Goal: Book appointment/travel/reservation

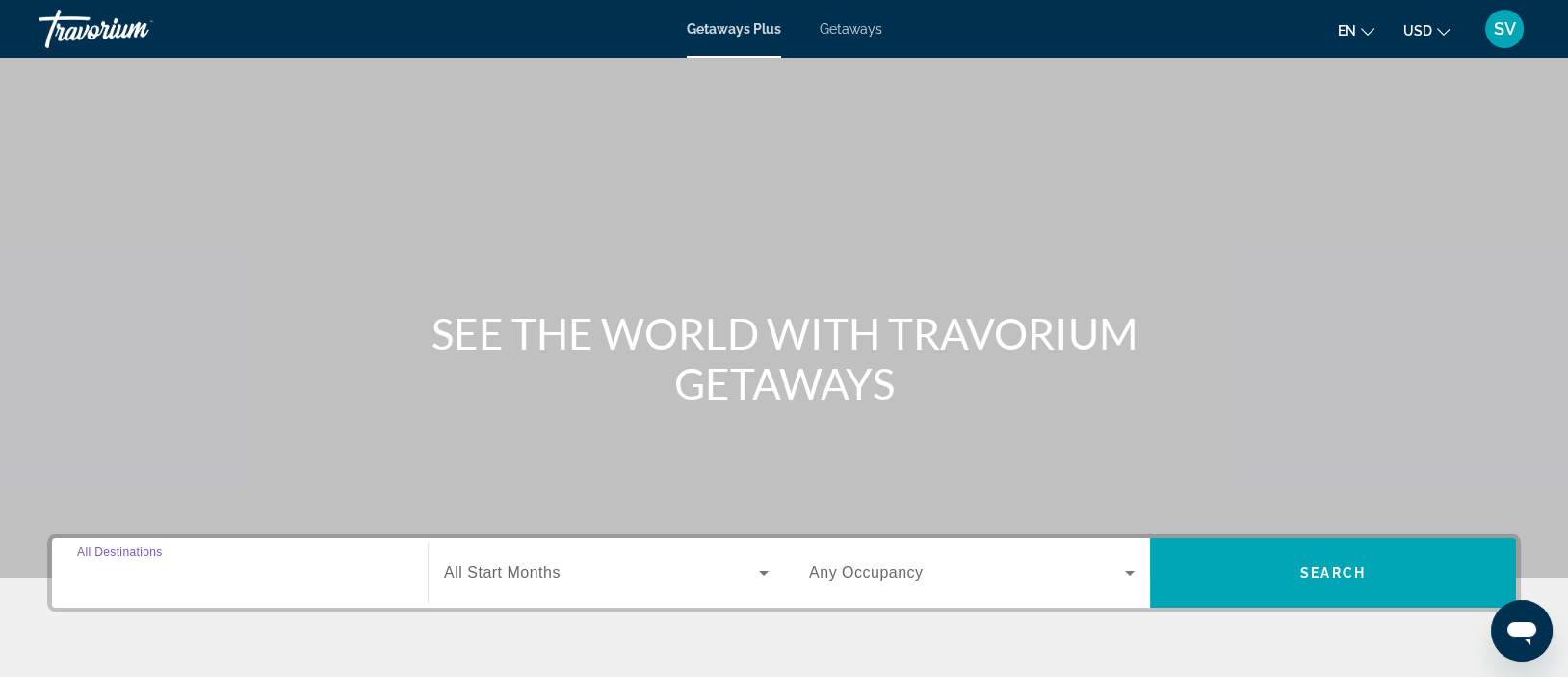
click at [215, 571] on input "Destination All Destinations" at bounding box center [240, 574] width 326 height 23
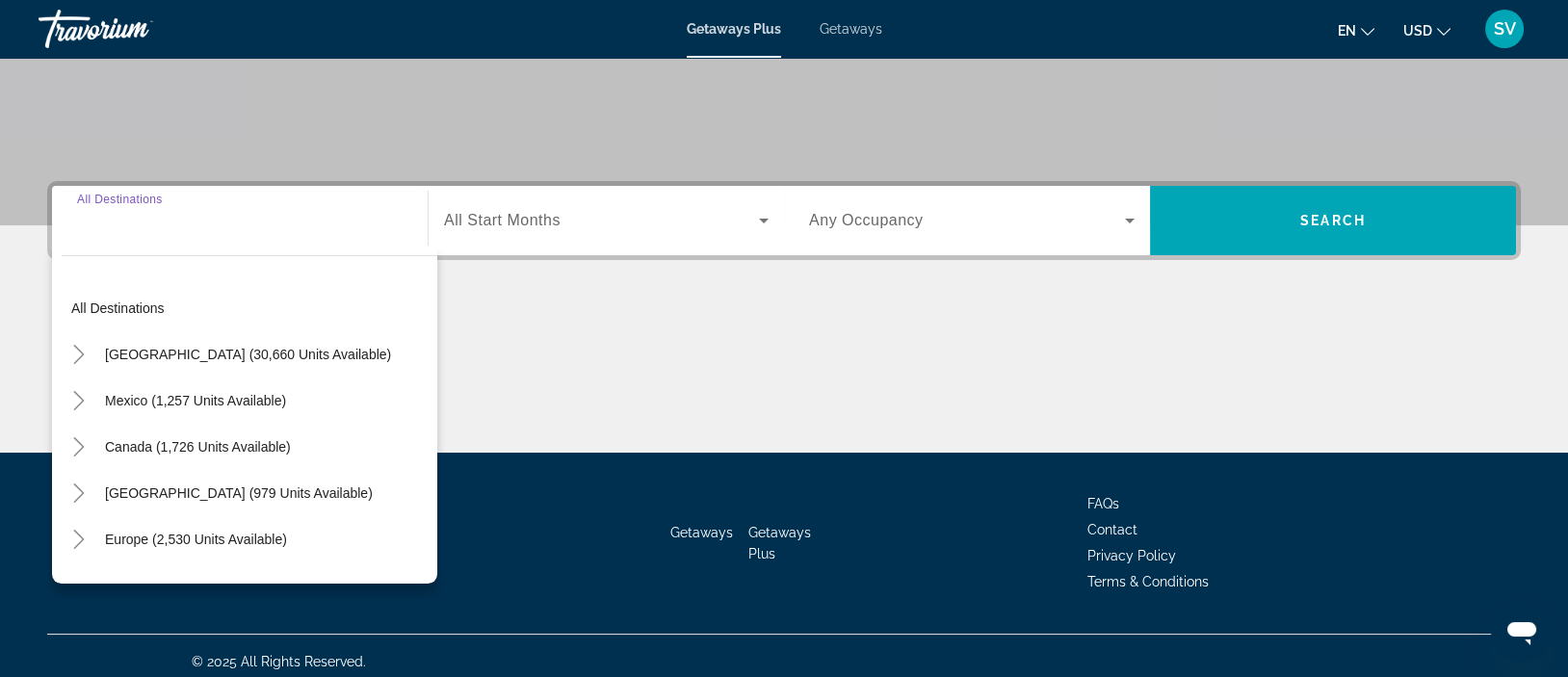
scroll to position [362, 0]
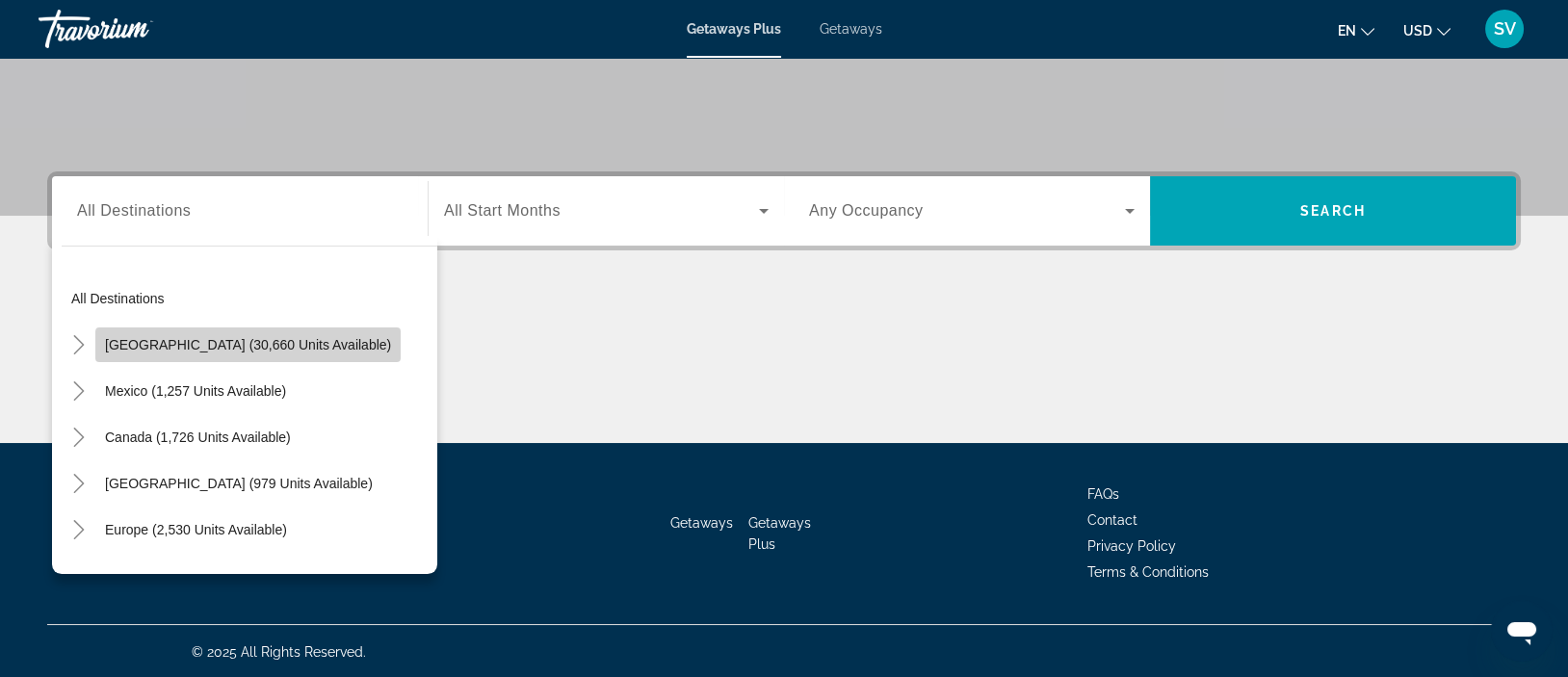
click at [266, 348] on span "[GEOGRAPHIC_DATA] (30,660 units available)" at bounding box center [248, 345] width 286 height 15
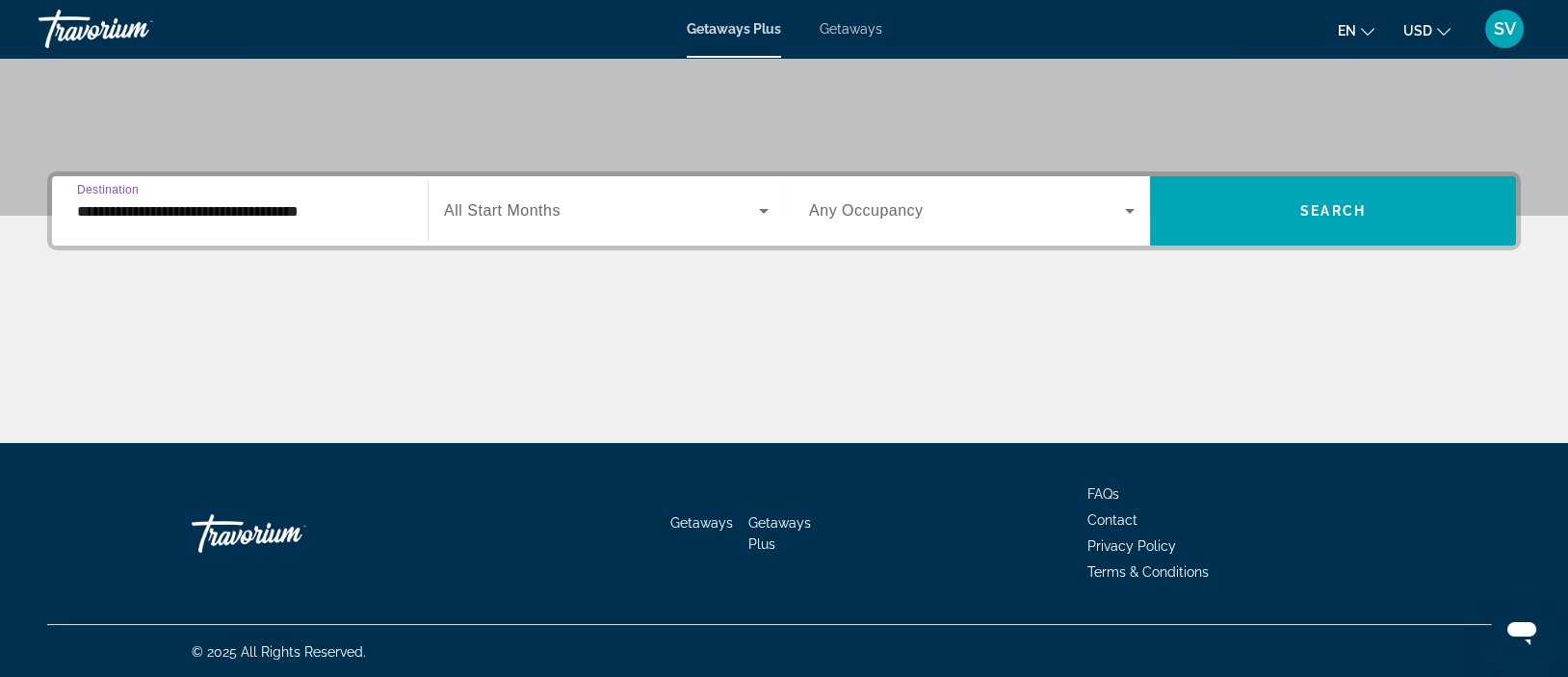
click at [308, 207] on input "**********" at bounding box center [240, 212] width 326 height 23
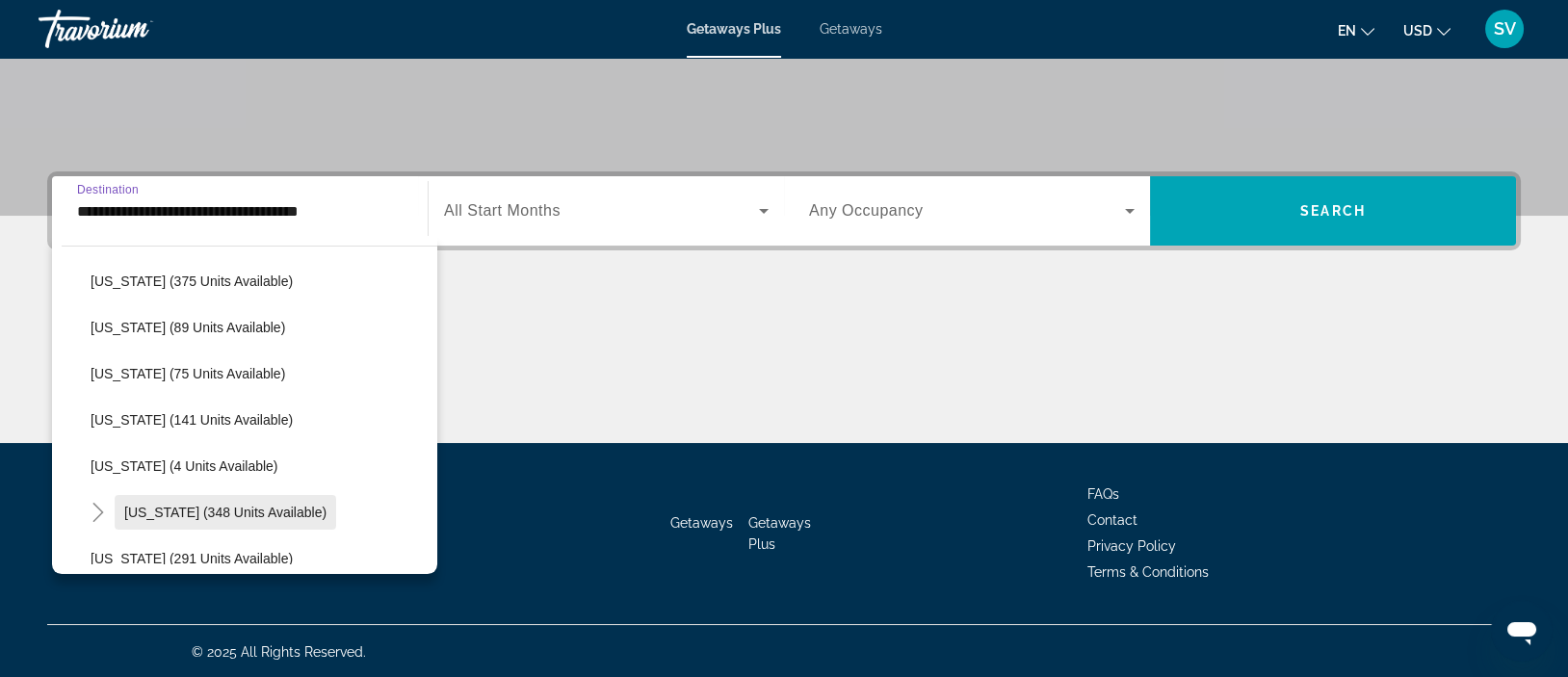
scroll to position [433, 0]
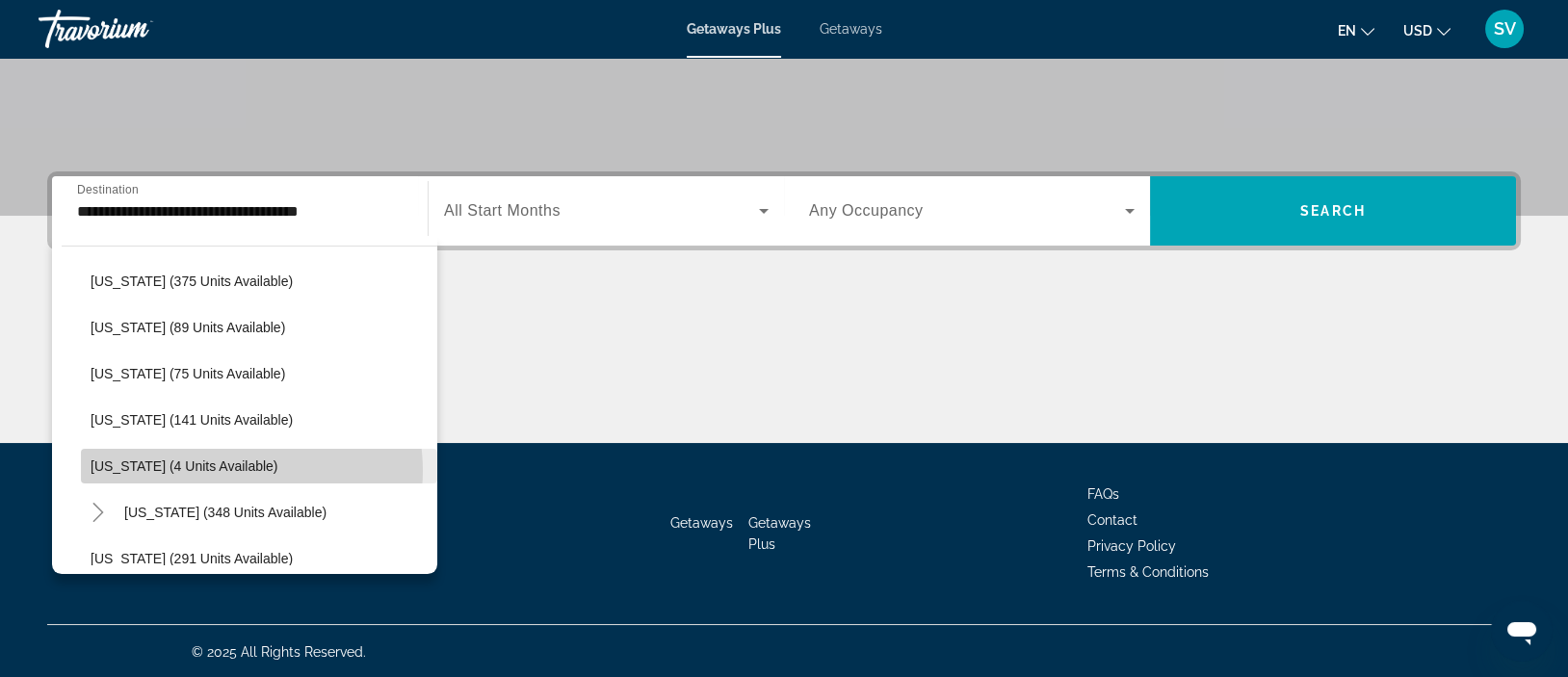
click at [231, 469] on span "[US_STATE] (4 units available)" at bounding box center [184, 466] width 188 height 15
type input "**********"
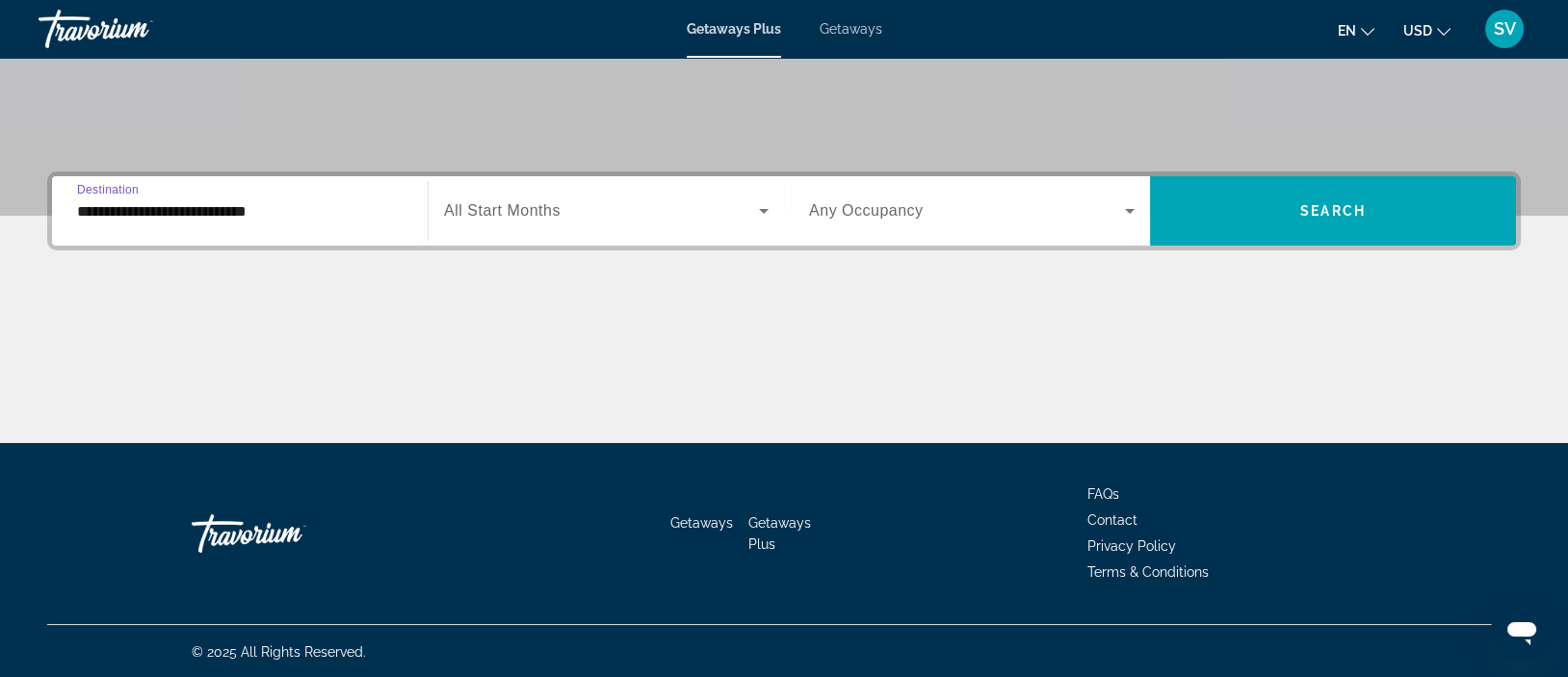
click at [227, 219] on input "**********" at bounding box center [240, 212] width 326 height 23
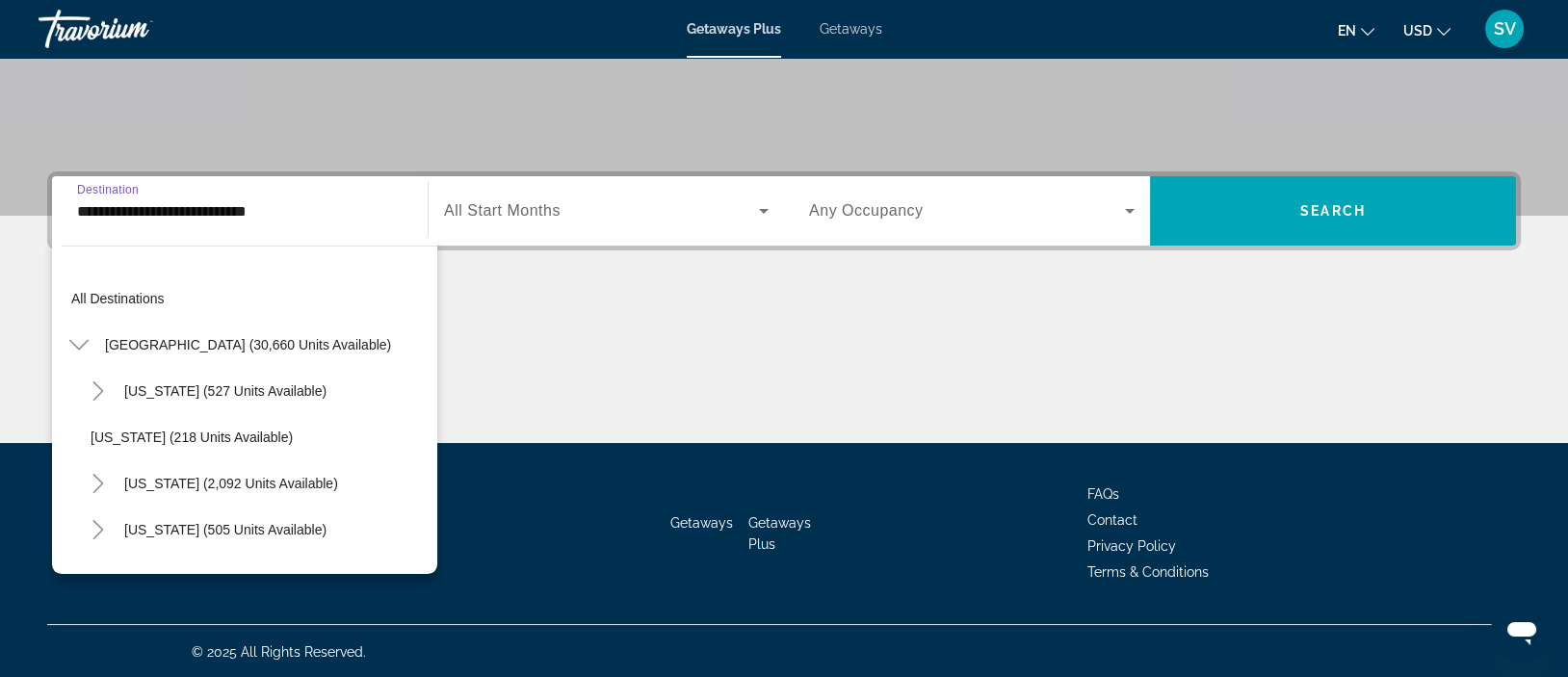
scroll to position [483, 0]
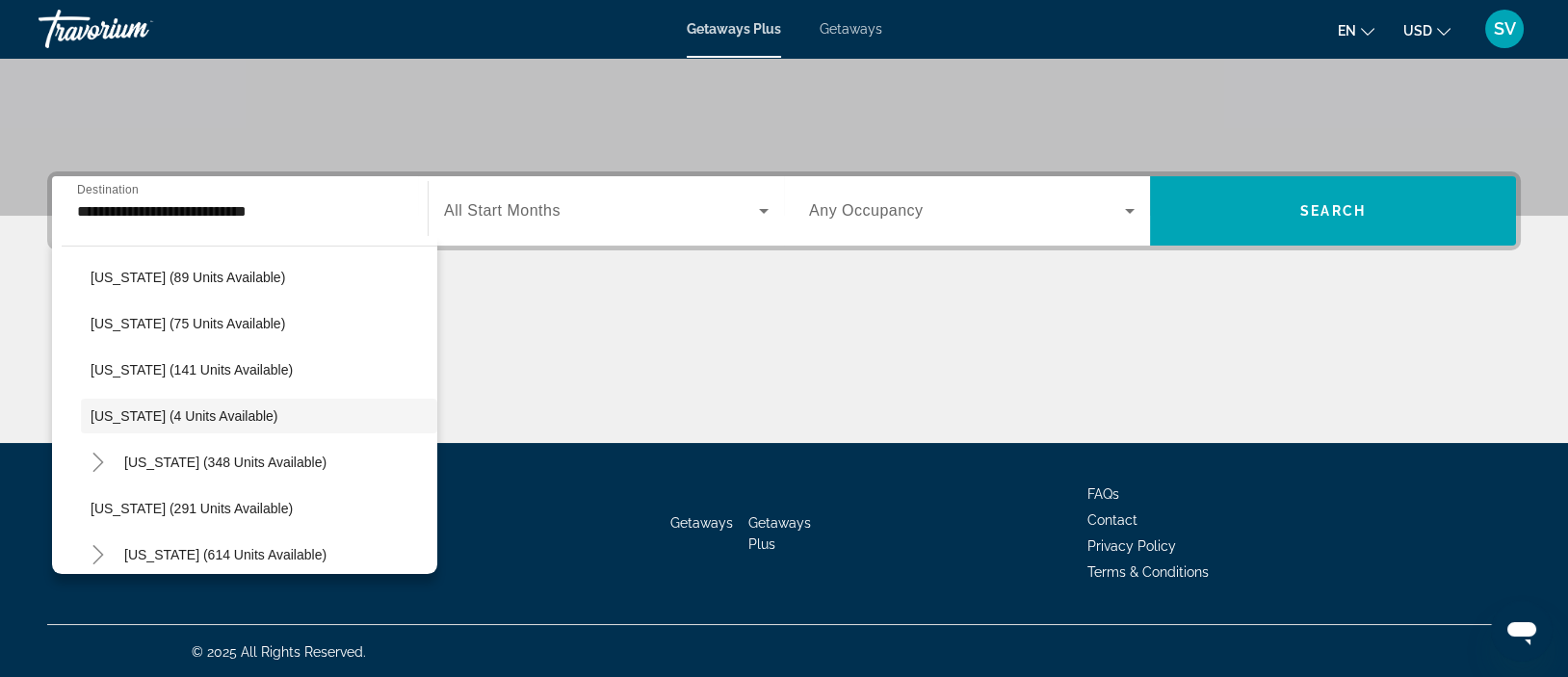
click at [853, 31] on span "Getaways" at bounding box center [850, 29] width 63 height 15
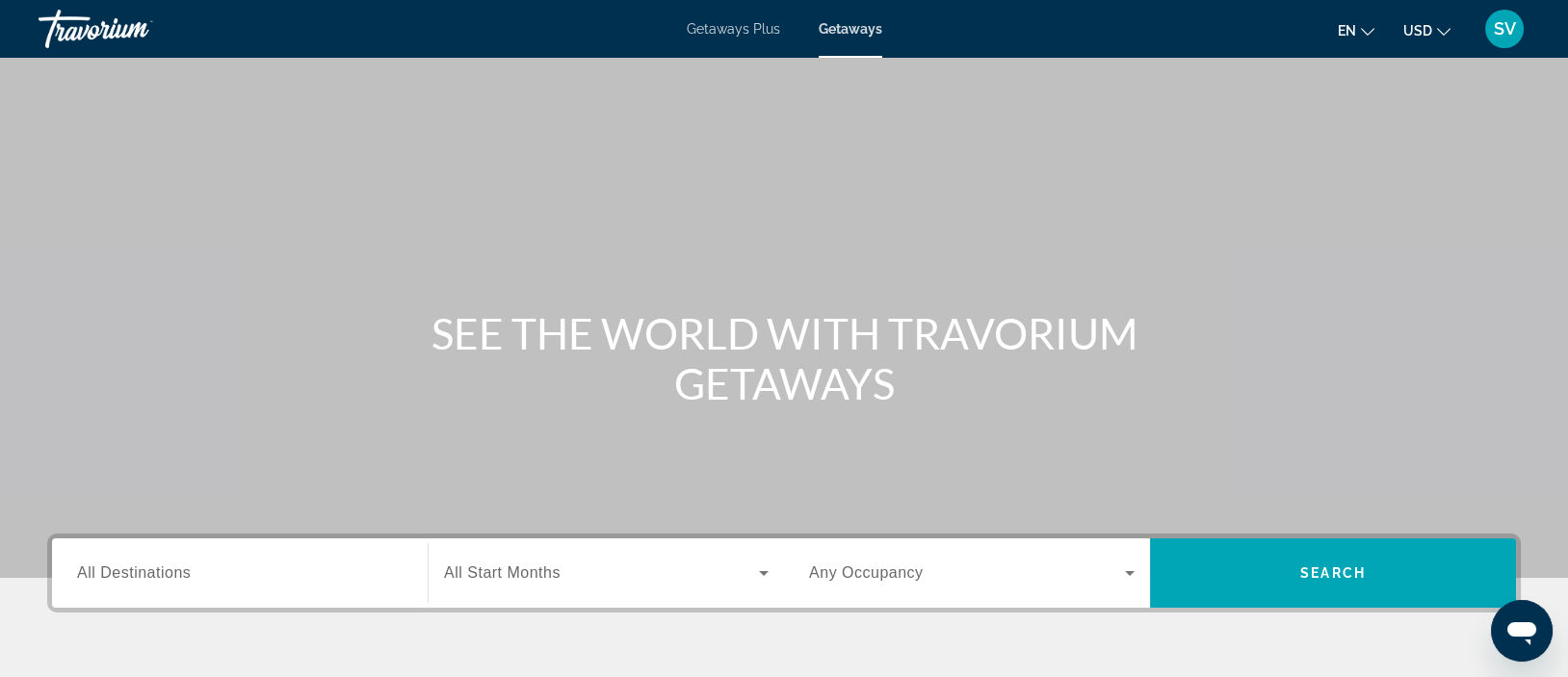
click at [174, 579] on span "All Destinations" at bounding box center [134, 572] width 114 height 16
click at [174, 579] on input "Destination All Destinations" at bounding box center [240, 574] width 326 height 23
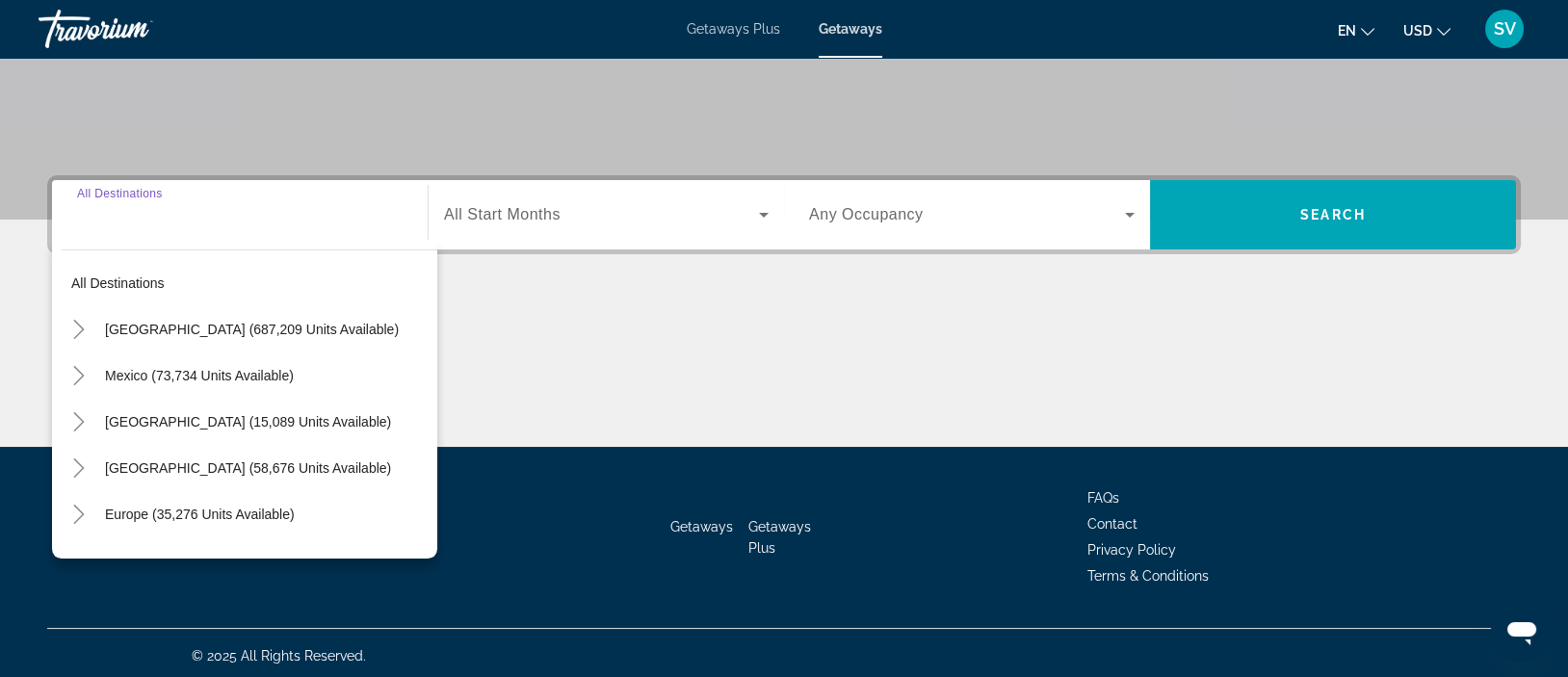
scroll to position [362, 0]
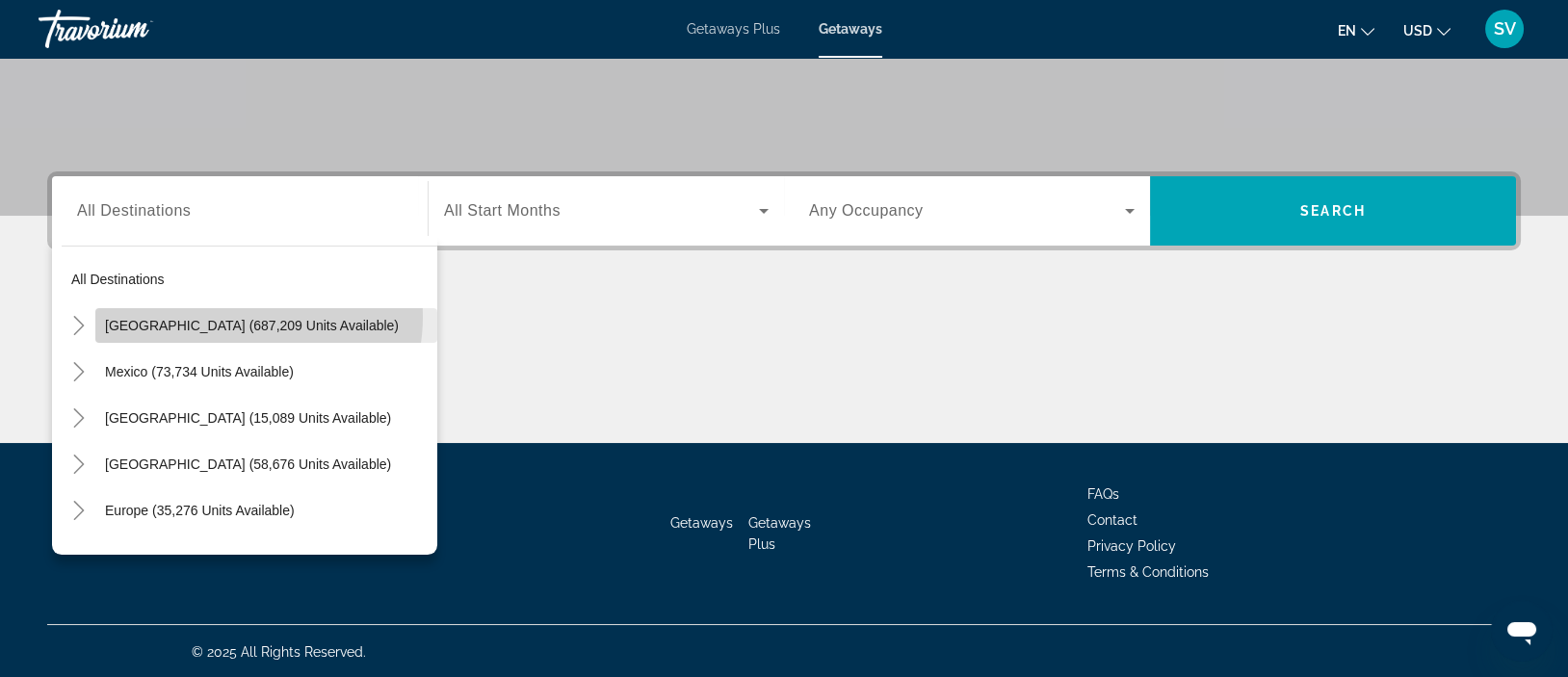
click at [238, 318] on span "[GEOGRAPHIC_DATA] (687,209 units available)" at bounding box center [251, 325] width 294 height 15
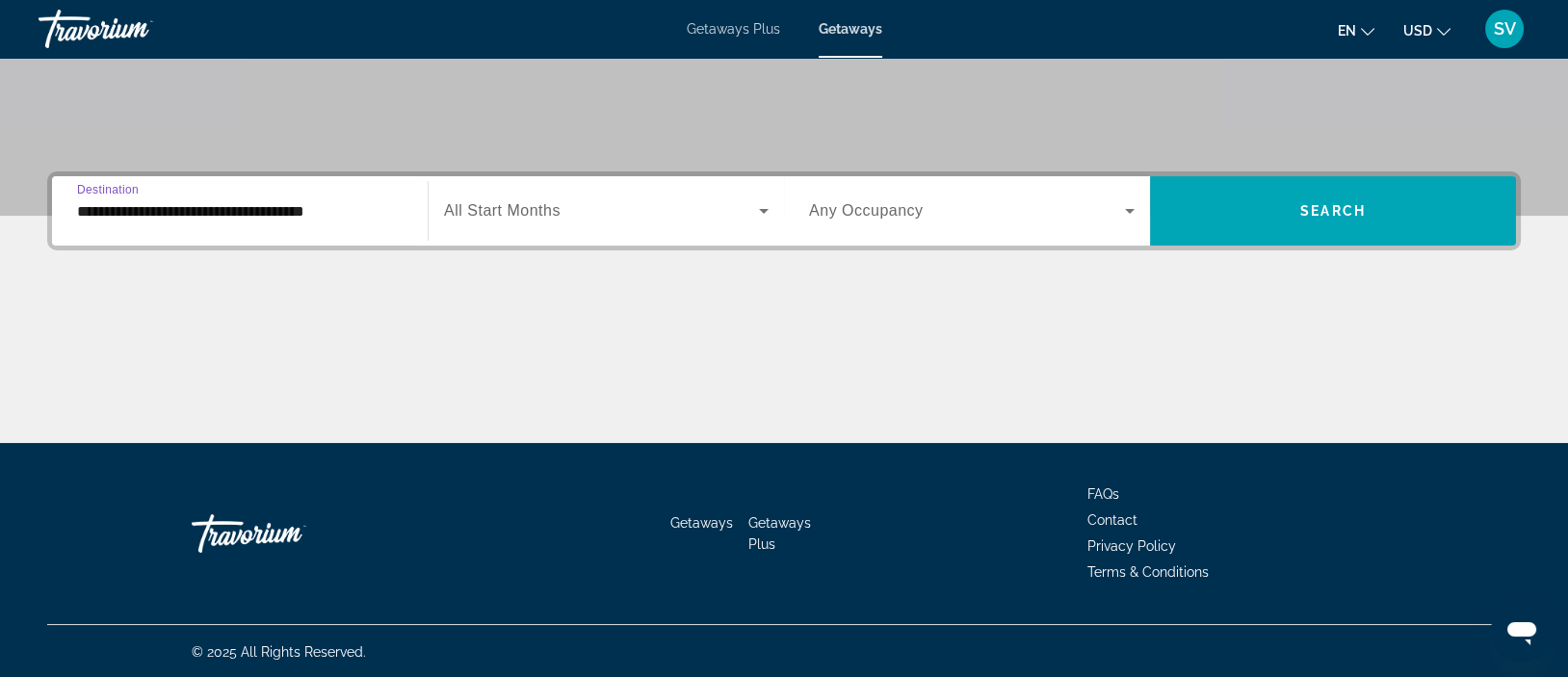
click at [326, 211] on input "**********" at bounding box center [240, 212] width 326 height 23
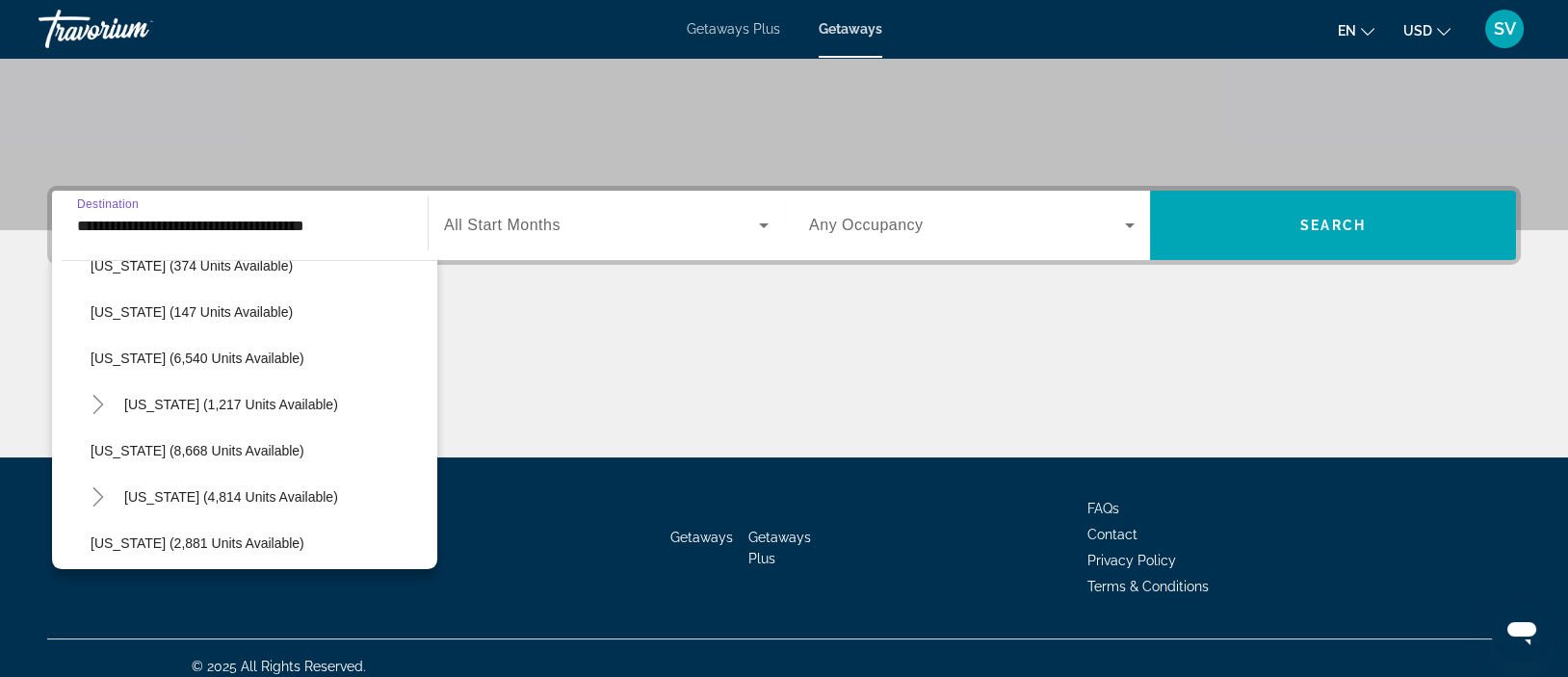
scroll to position [673, 0]
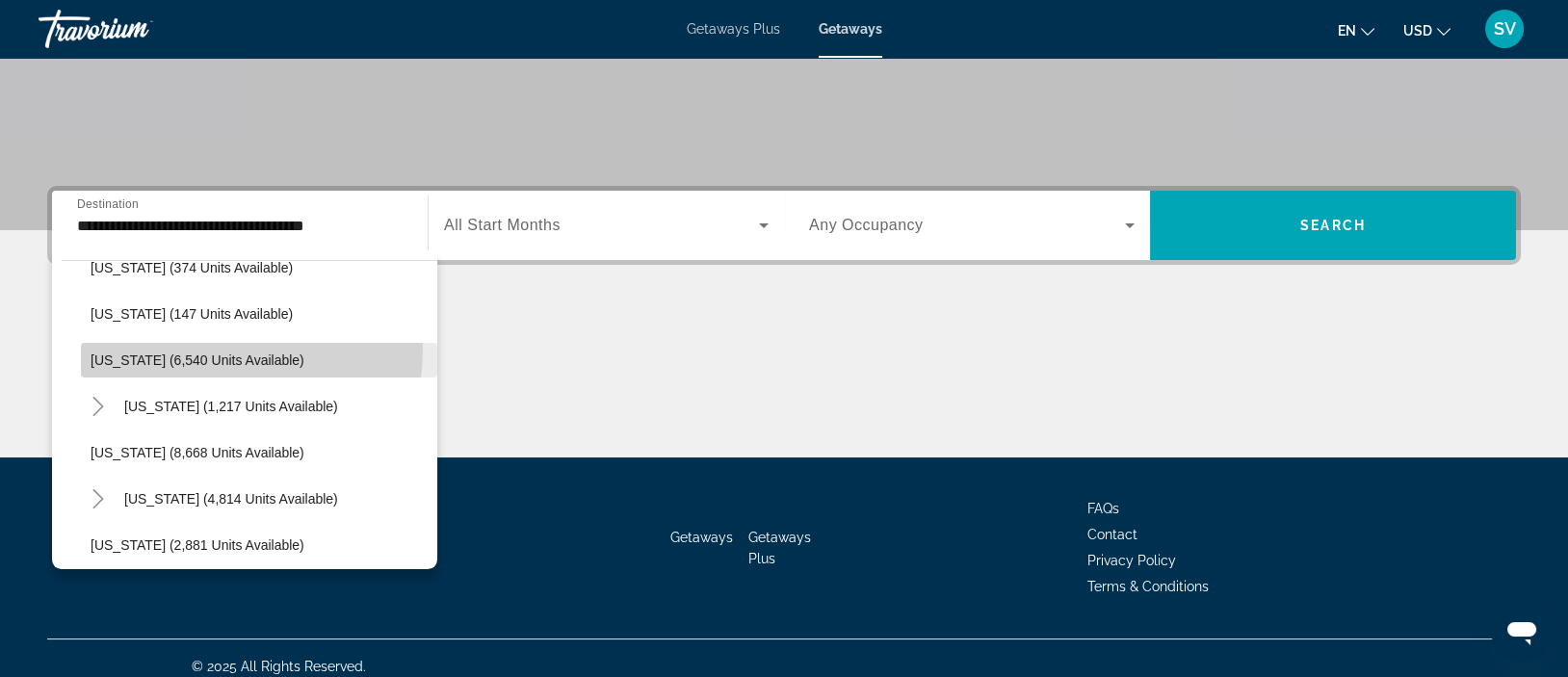
click at [190, 346] on span "Search widget" at bounding box center [259, 360] width 356 height 46
type input "**********"
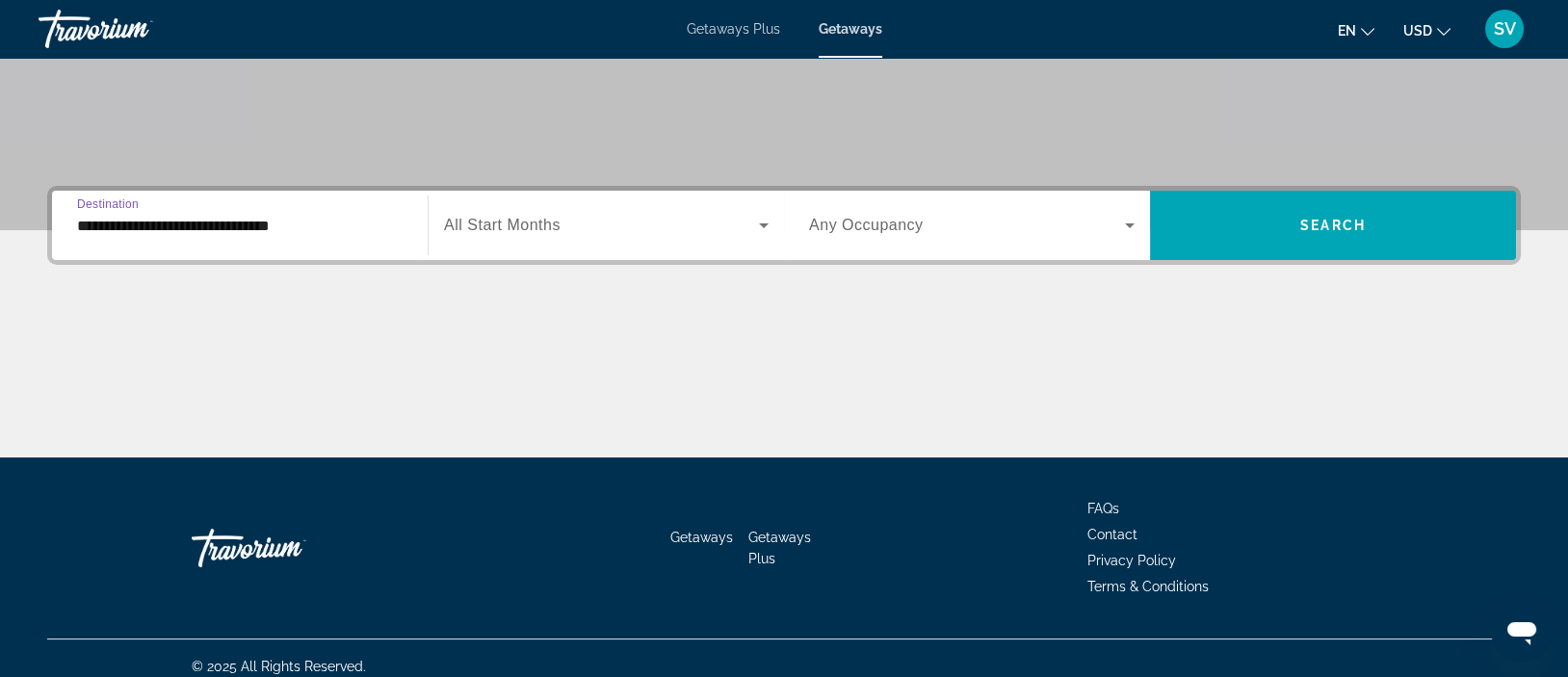
scroll to position [362, 0]
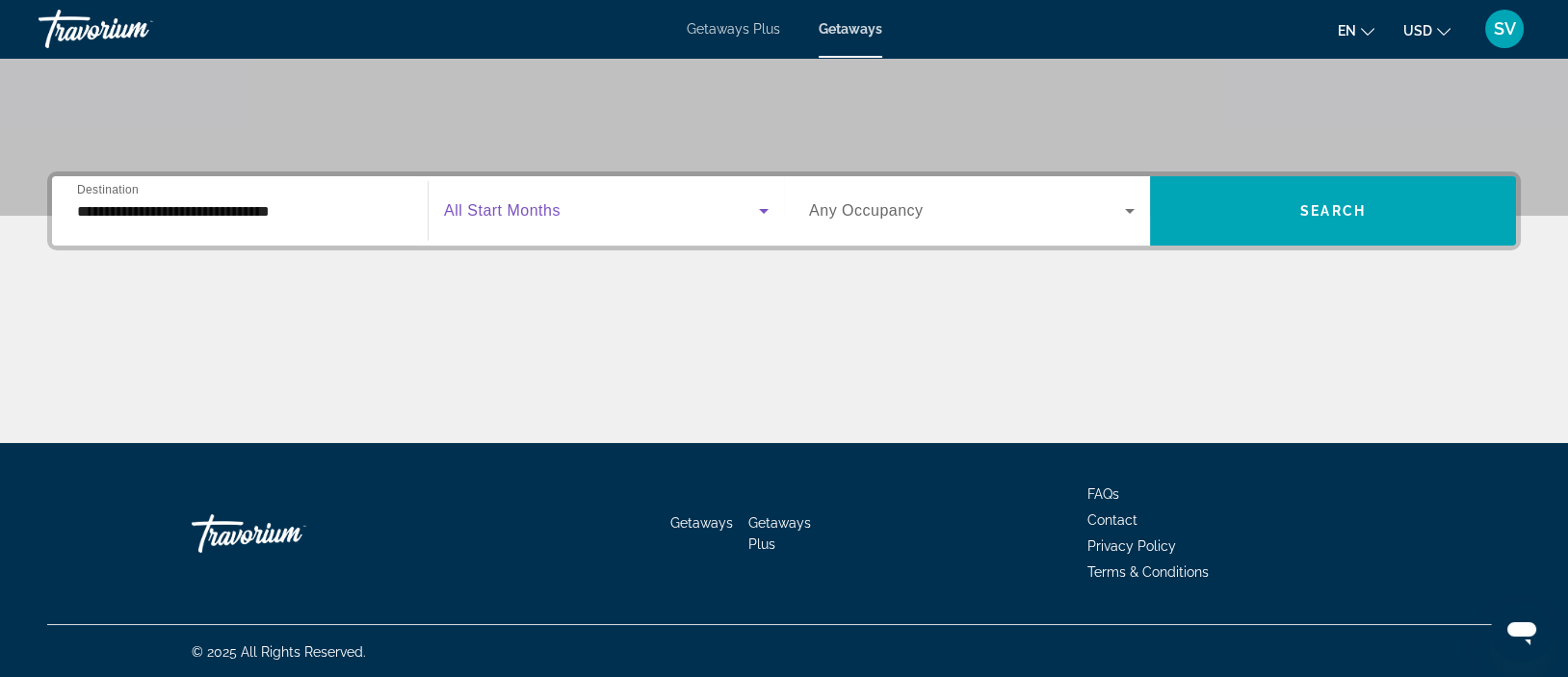
click at [584, 202] on span "Search widget" at bounding box center [601, 211] width 315 height 23
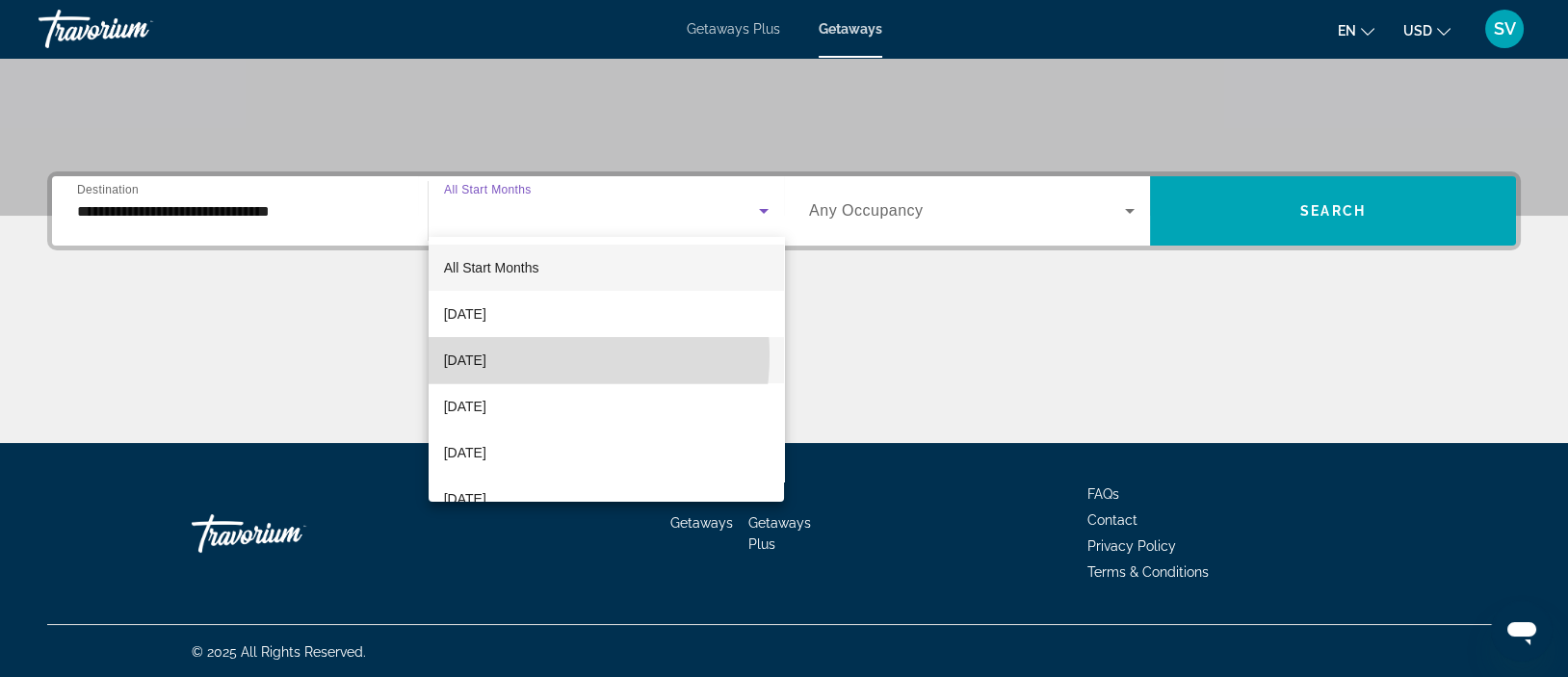
click at [486, 355] on span "[DATE]" at bounding box center [465, 360] width 42 height 23
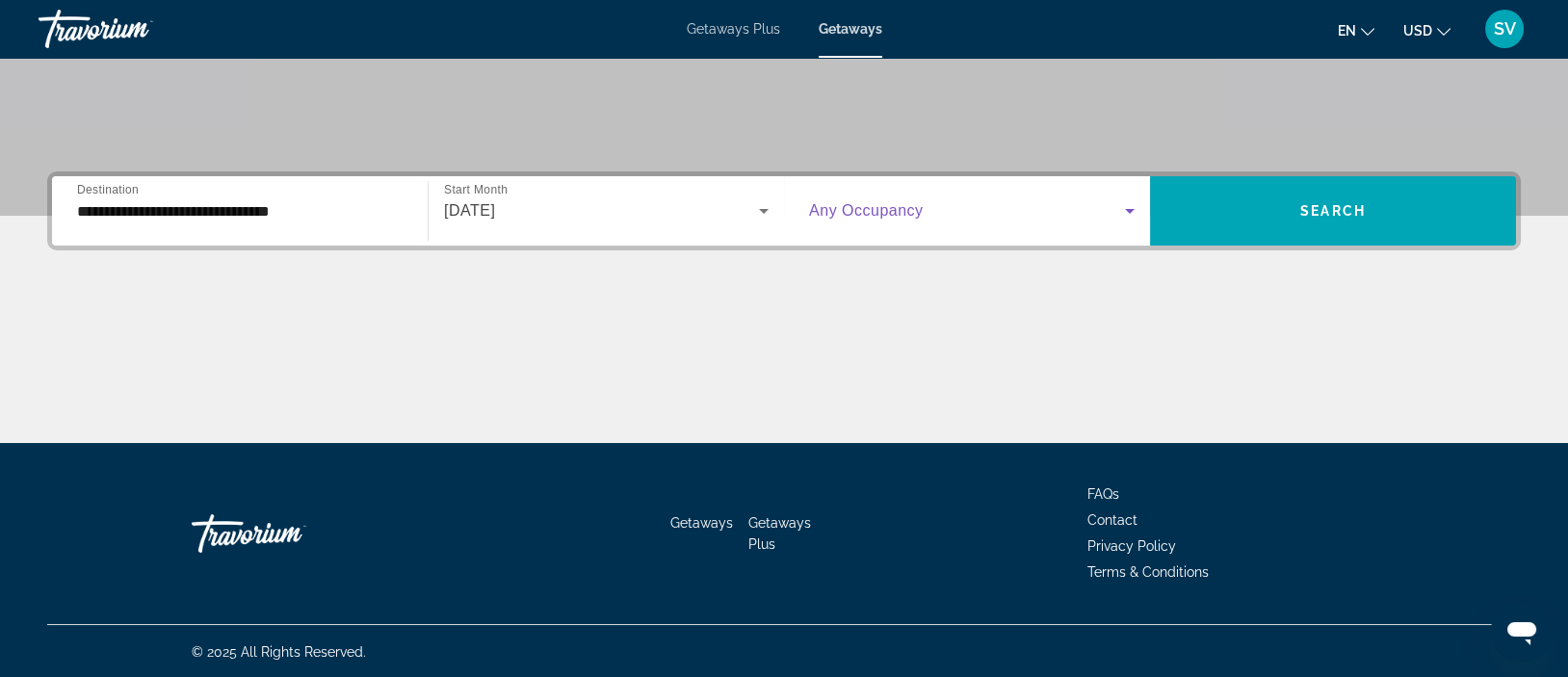
click at [1058, 214] on span "Search widget" at bounding box center [967, 211] width 316 height 23
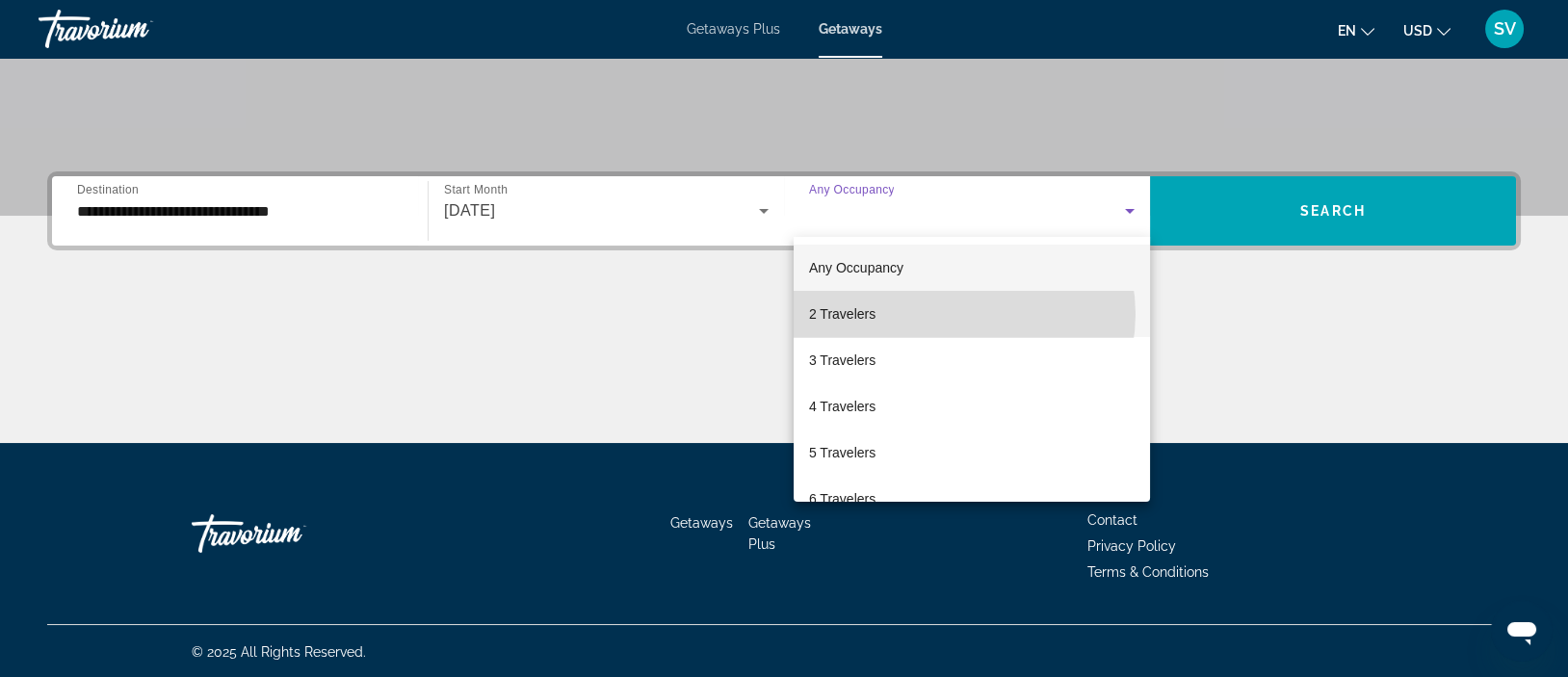
click at [961, 314] on mat-option "2 Travelers" at bounding box center [972, 314] width 356 height 46
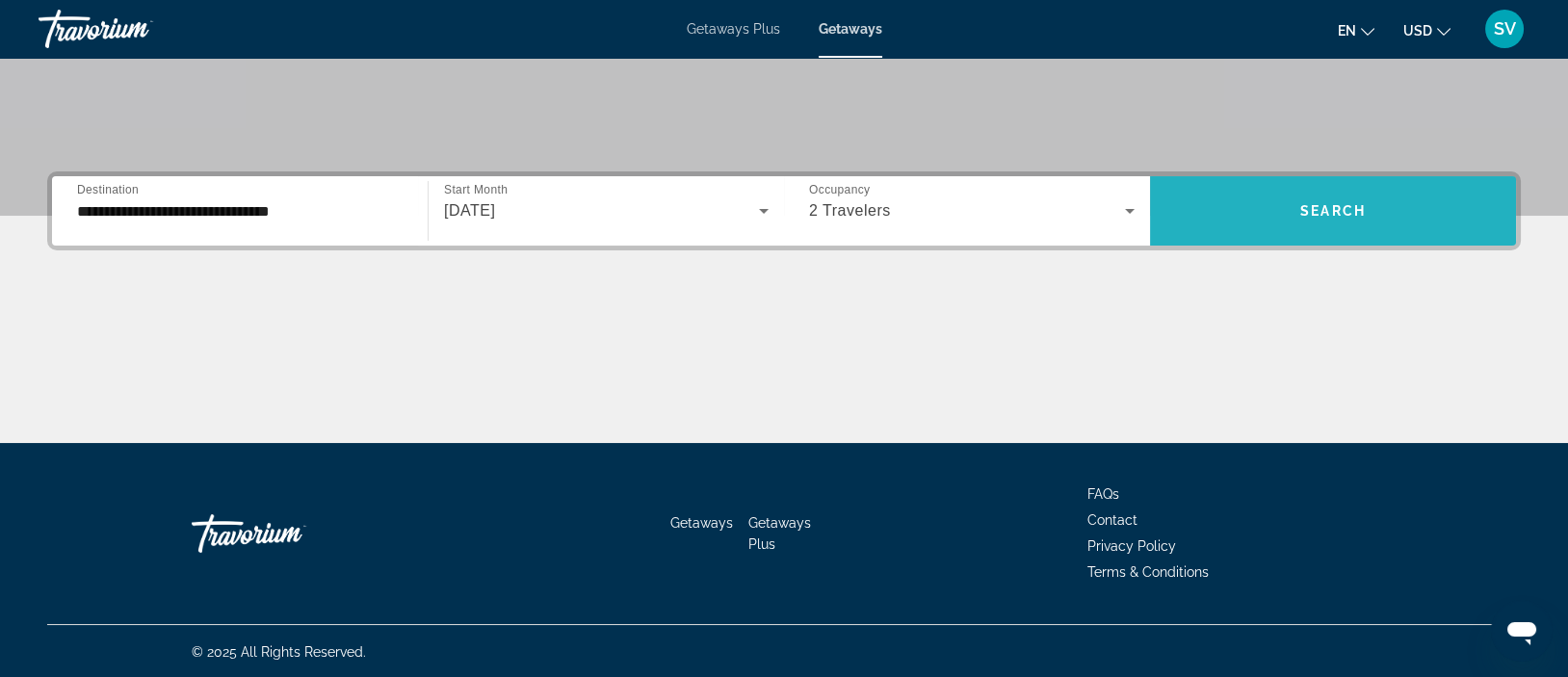
click at [1294, 198] on span "Search widget" at bounding box center [1333, 211] width 366 height 46
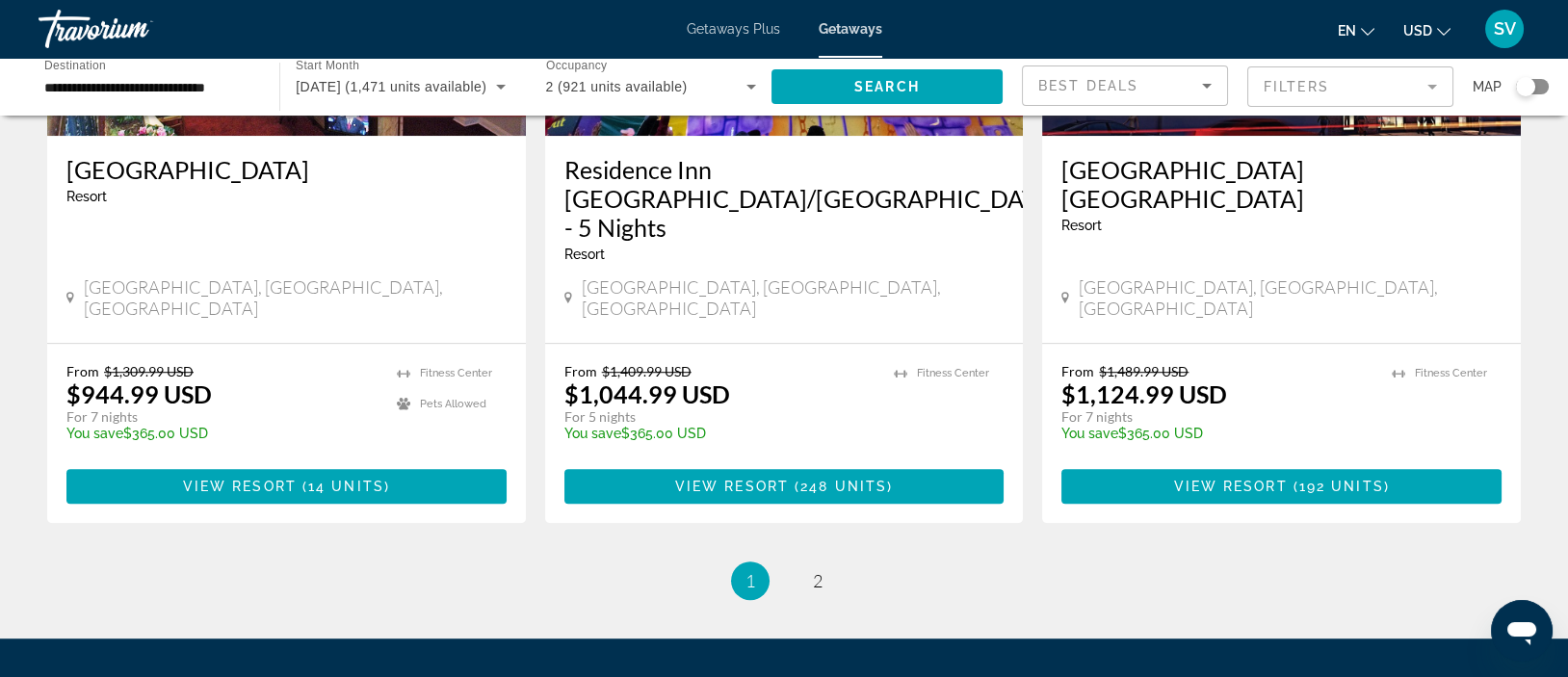
scroll to position [2472, 0]
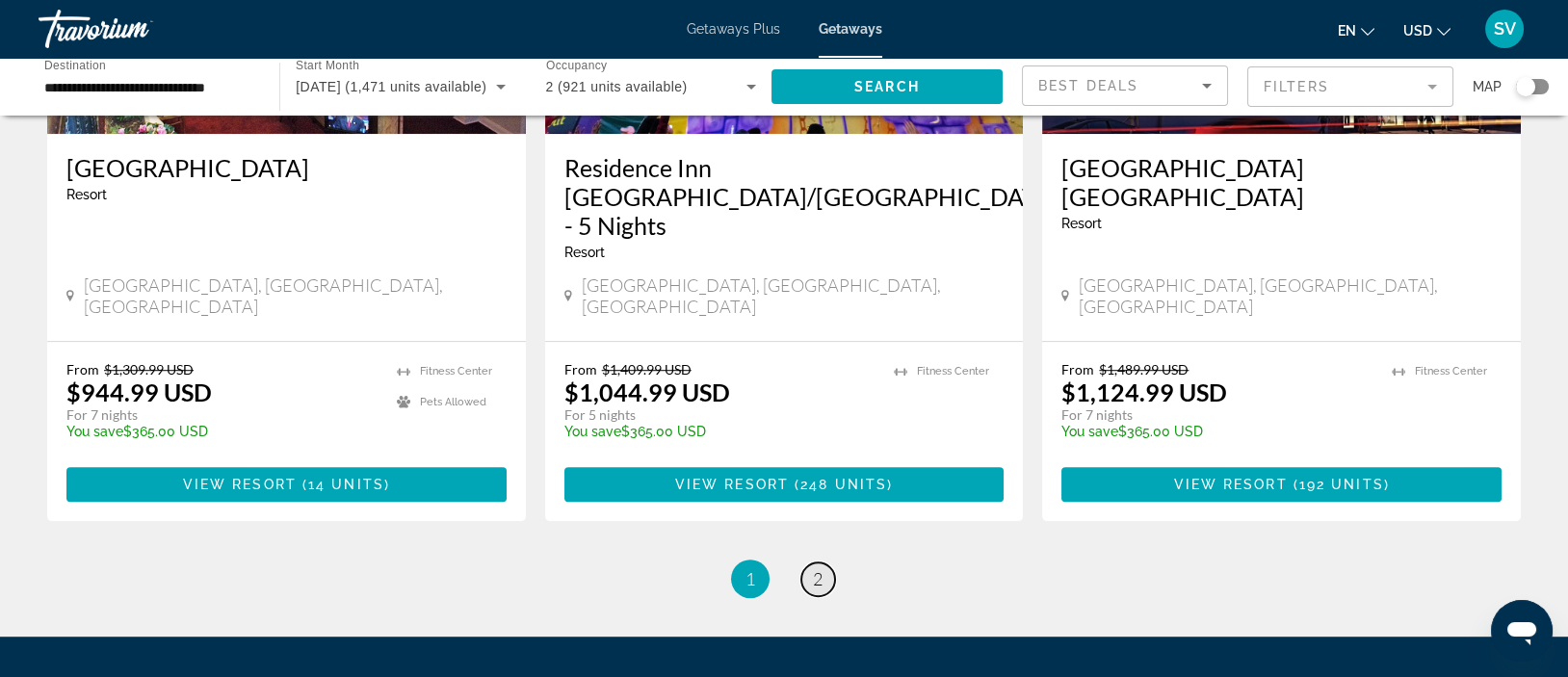
click at [823, 562] on link "page 2" at bounding box center [818, 579] width 34 height 34
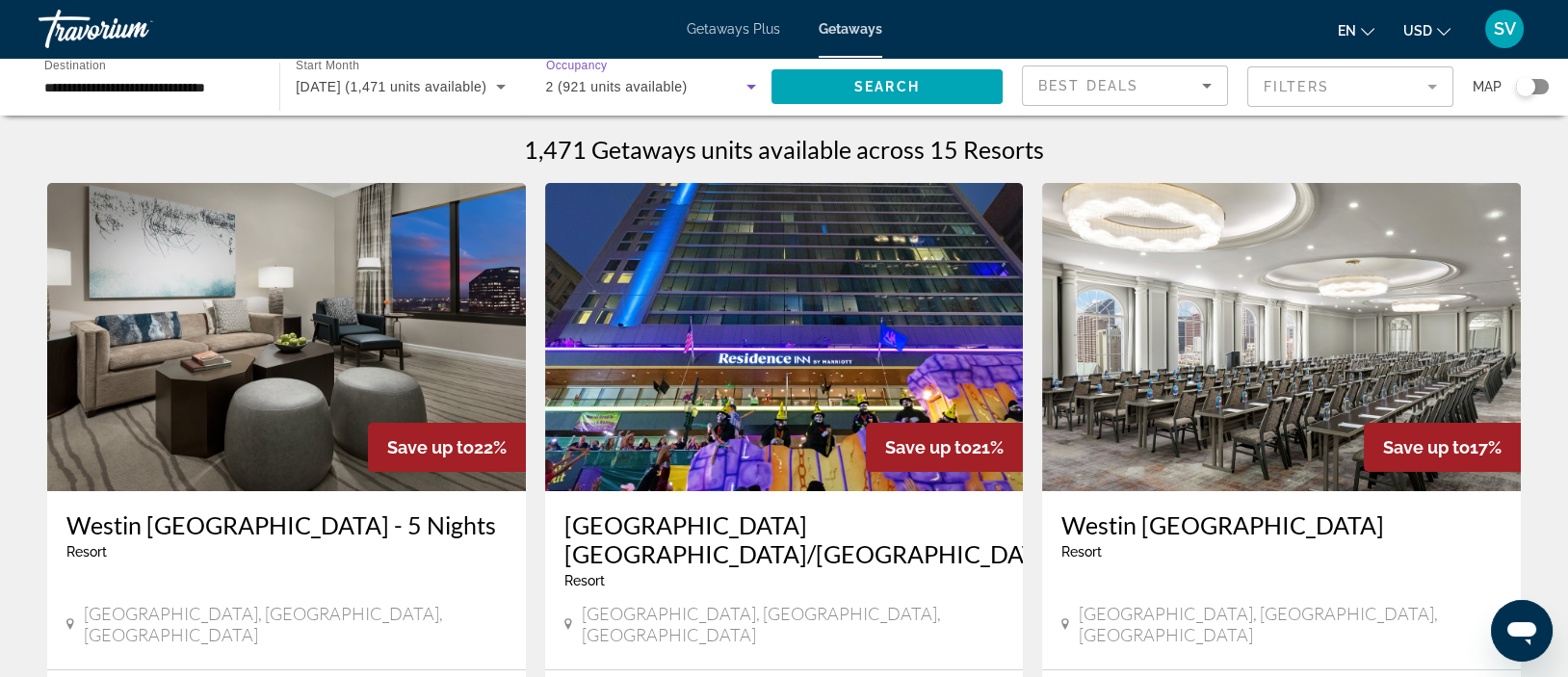
click at [749, 84] on icon "Search widget" at bounding box center [751, 87] width 23 height 23
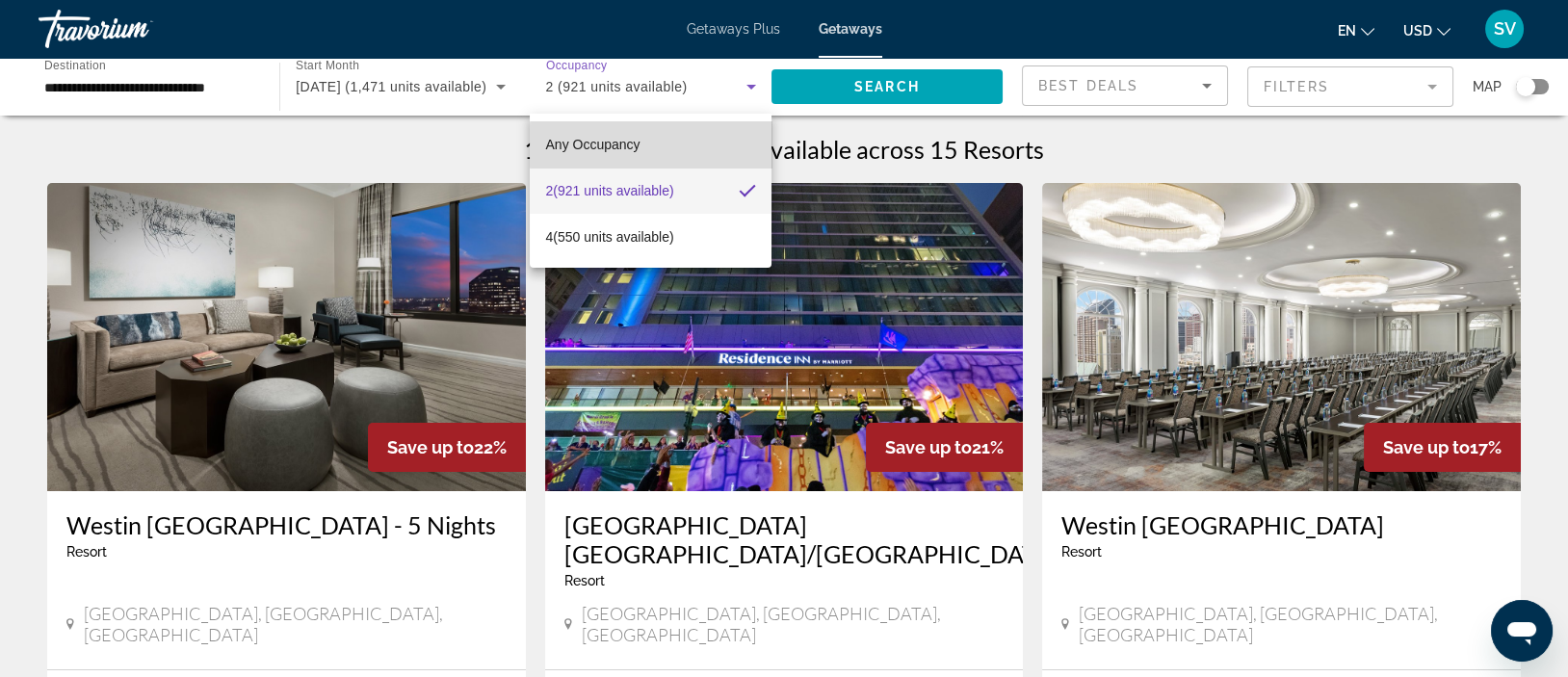
click at [661, 145] on mat-option "Any Occupancy" at bounding box center [650, 144] width 241 height 46
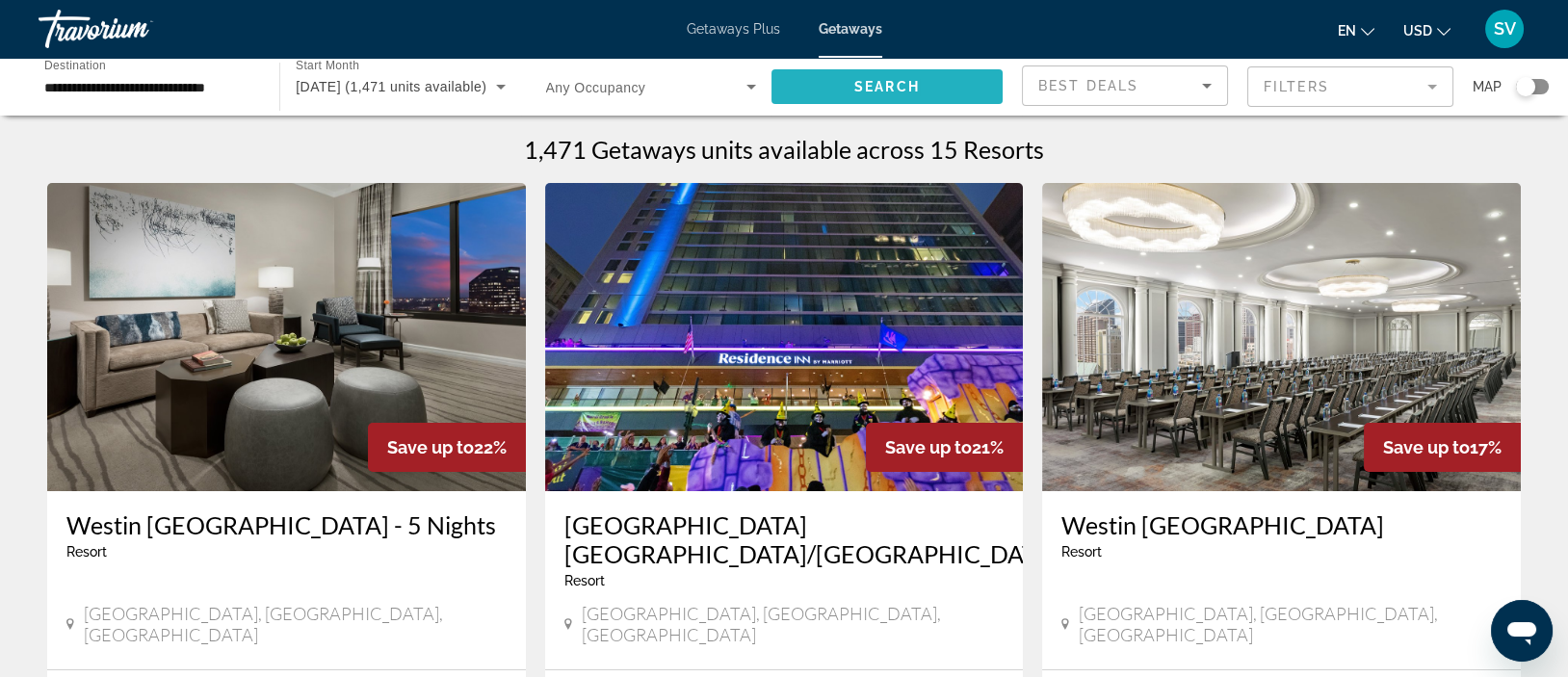
click at [922, 88] on span "Search widget" at bounding box center [887, 87] width 231 height 46
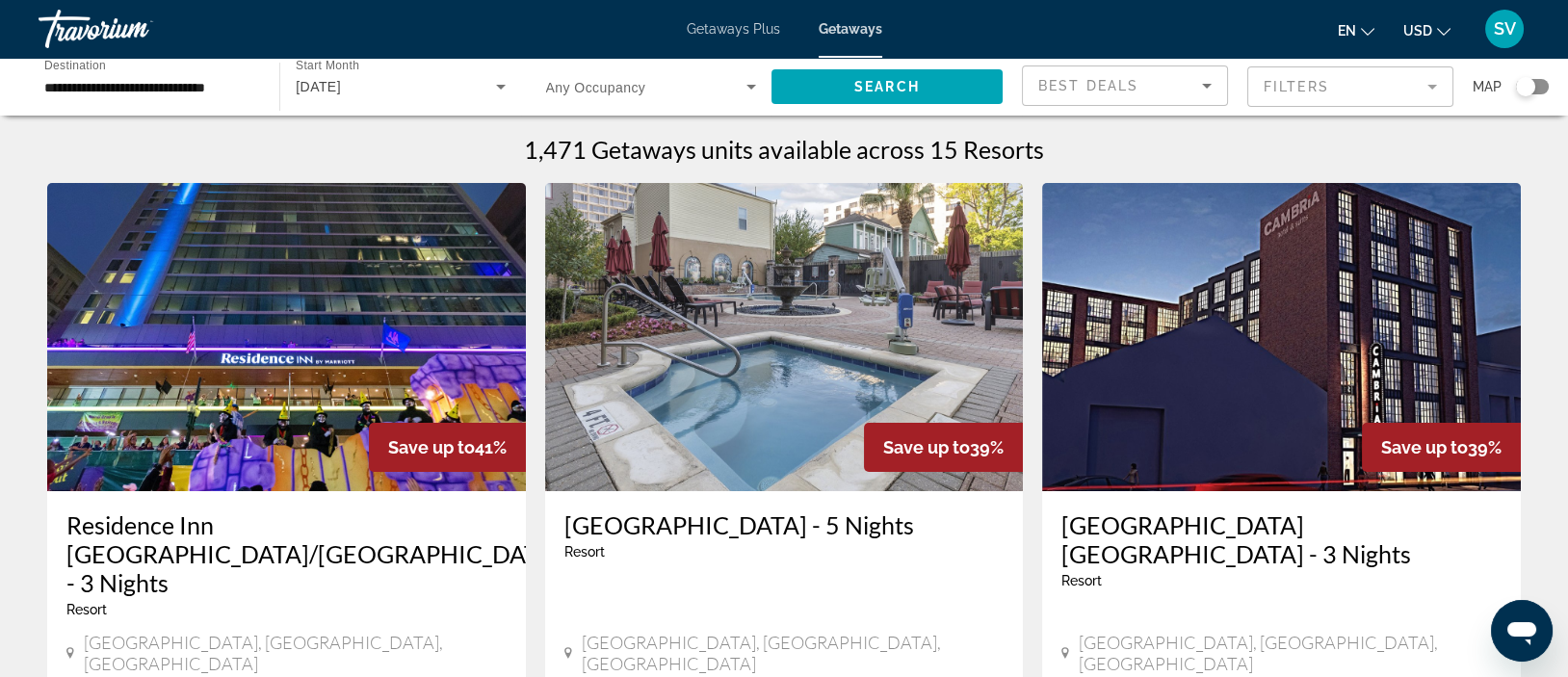
click at [733, 25] on span "Getaways Plus" at bounding box center [733, 29] width 93 height 15
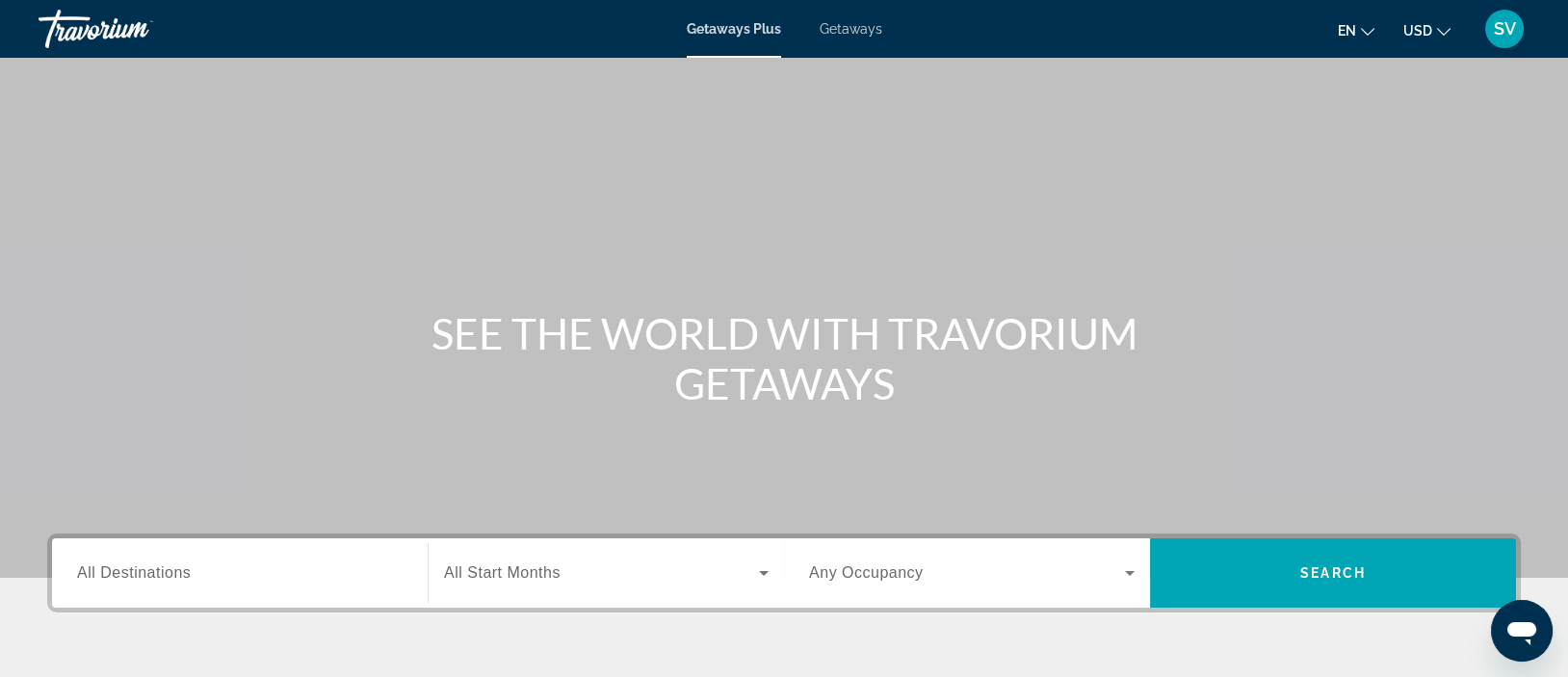
drag, startPoint x: 231, startPoint y: 551, endPoint x: 222, endPoint y: 574, distance: 24.7
click at [222, 574] on div "Search widget" at bounding box center [240, 573] width 326 height 55
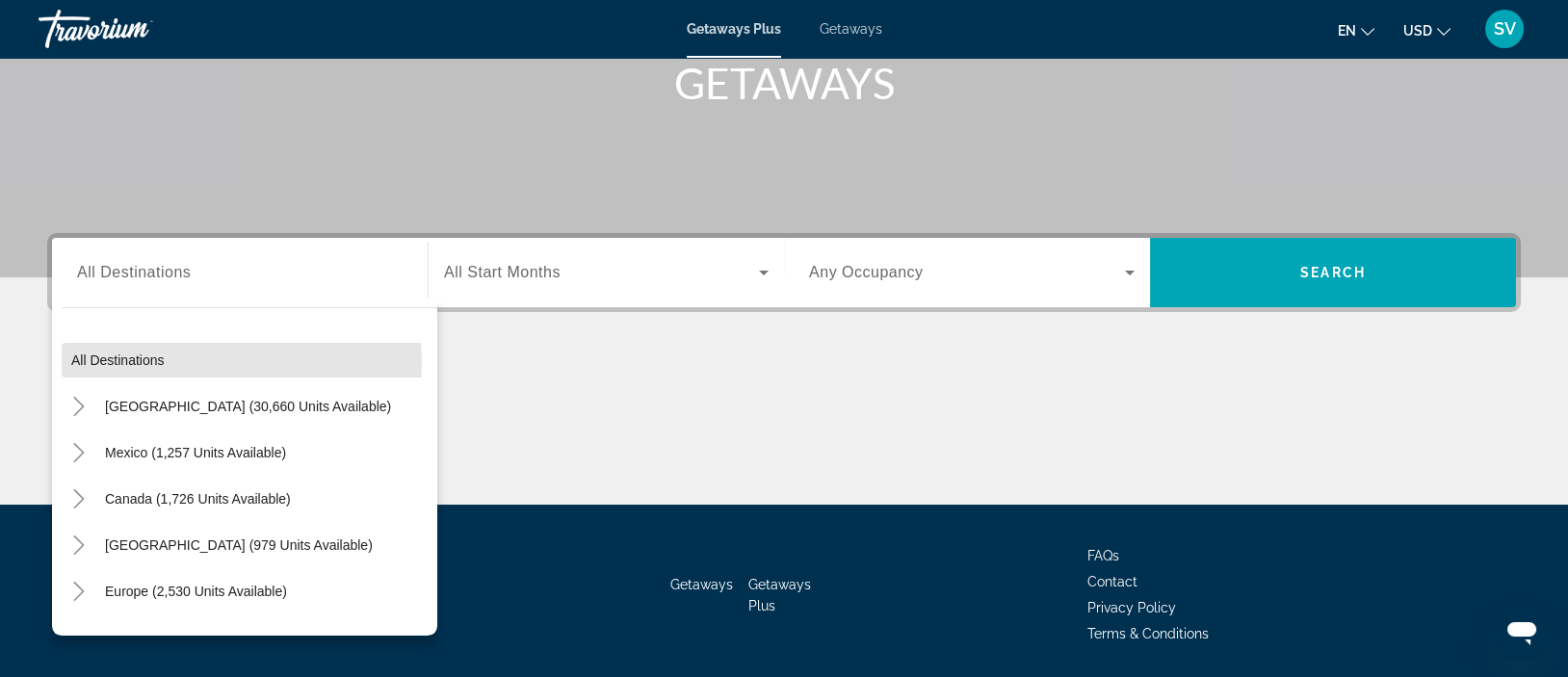
click at [222, 574] on mat-tree "All destinations [GEOGRAPHIC_DATA] (30,660 units available) [GEOGRAPHIC_DATA] (…" at bounding box center [249, 638] width 376 height 601
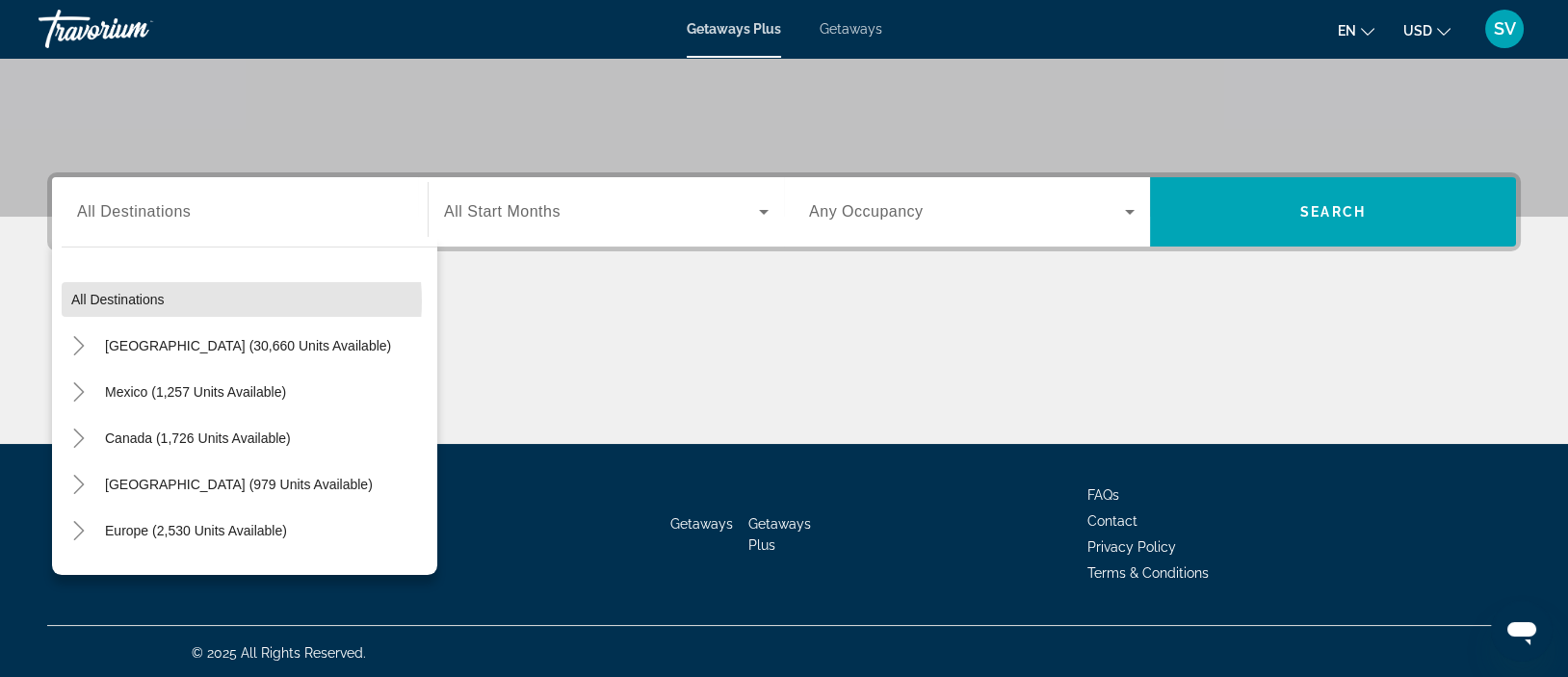
scroll to position [362, 0]
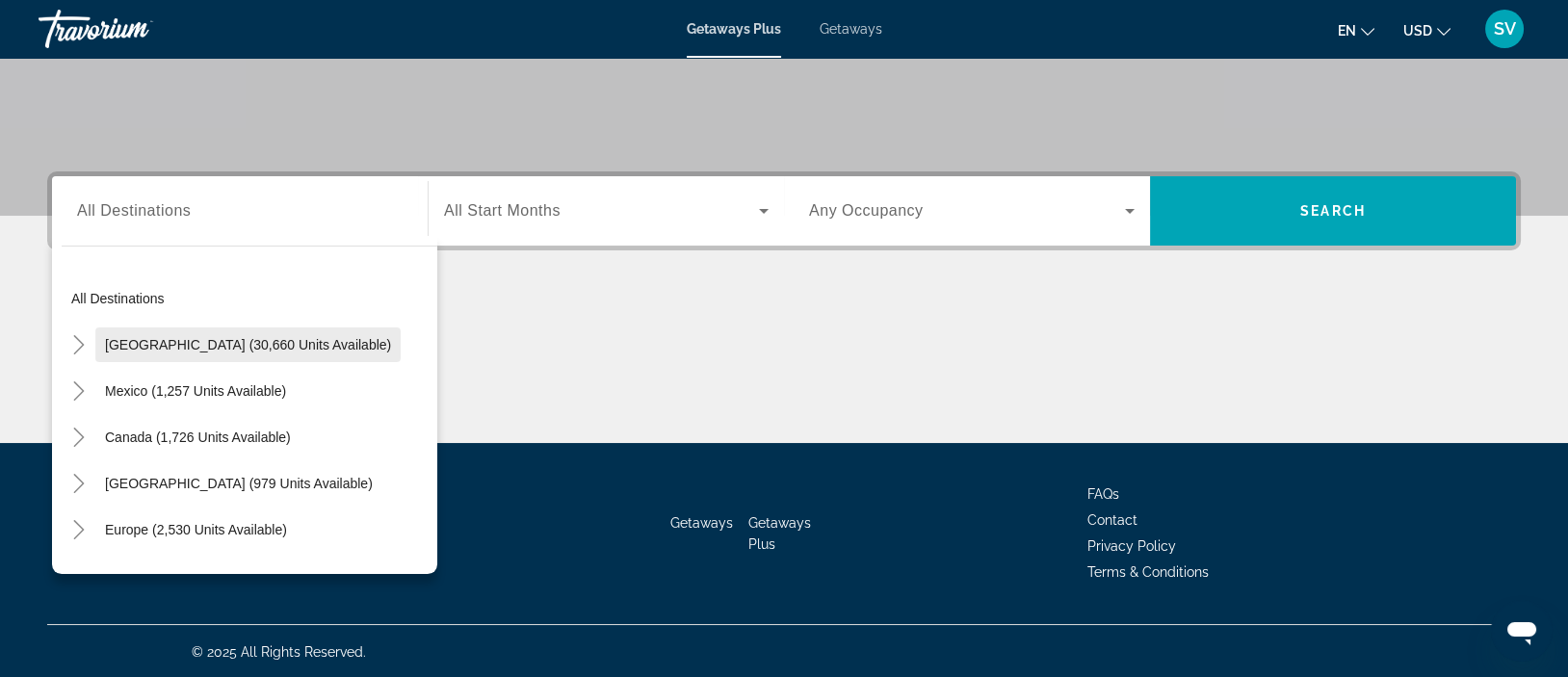
click at [247, 347] on span "[GEOGRAPHIC_DATA] (30,660 units available)" at bounding box center [248, 345] width 286 height 15
type input "**********"
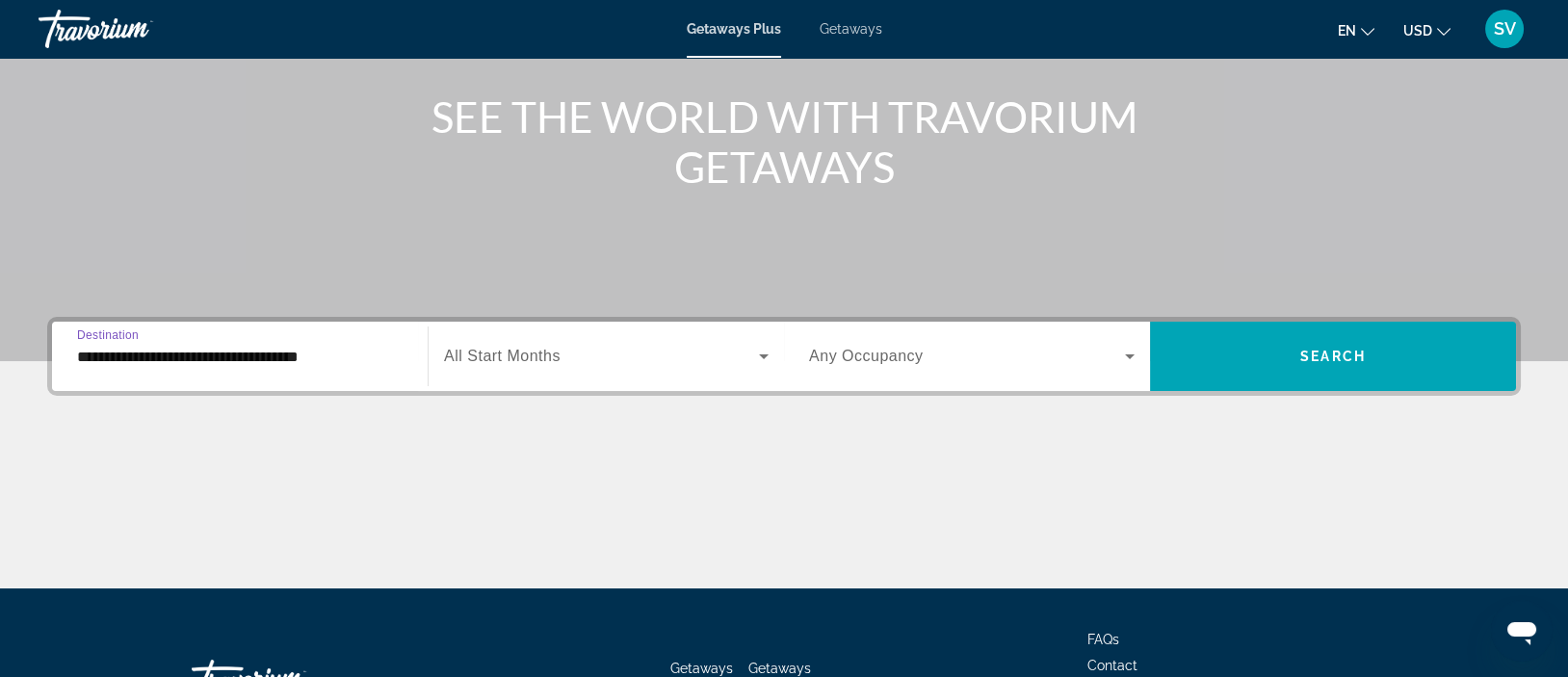
scroll to position [216, 0]
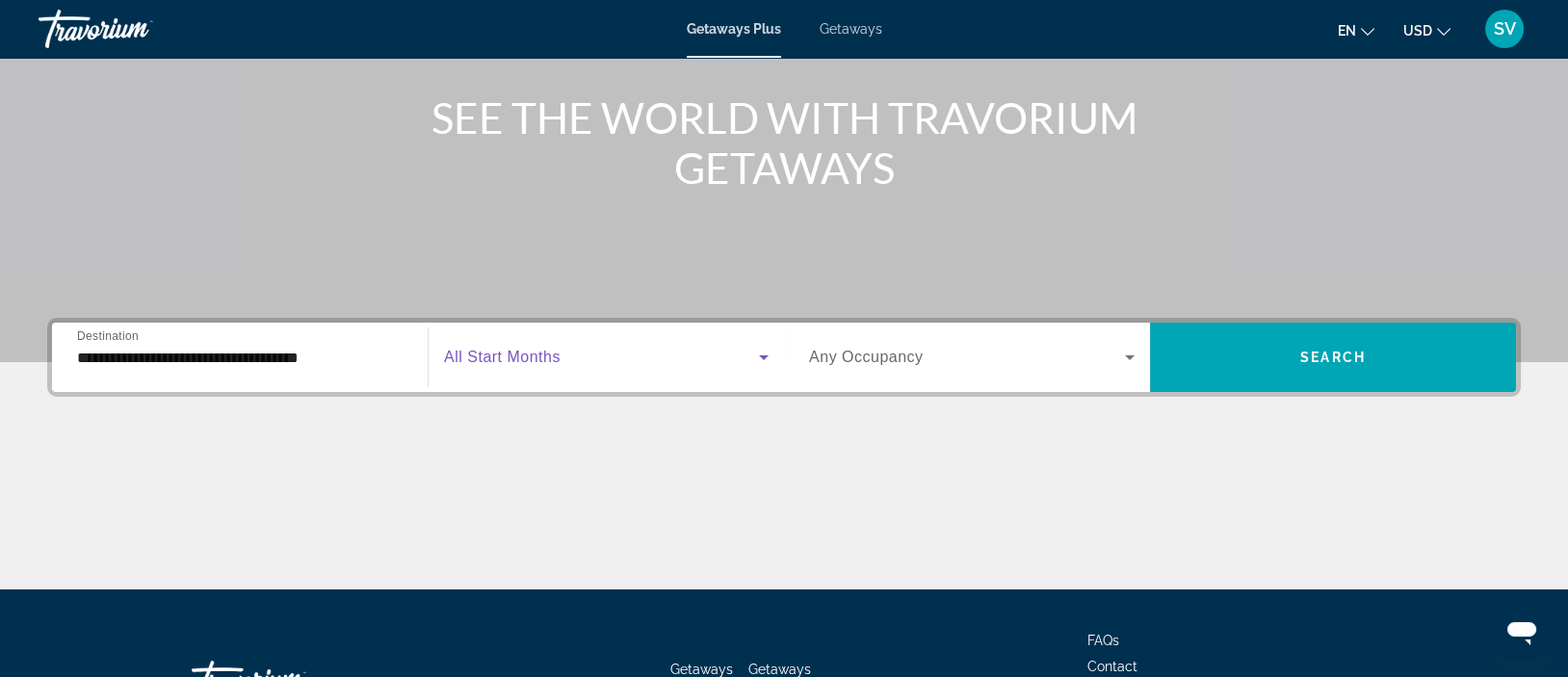
click at [523, 366] on span "Search widget" at bounding box center [601, 357] width 315 height 23
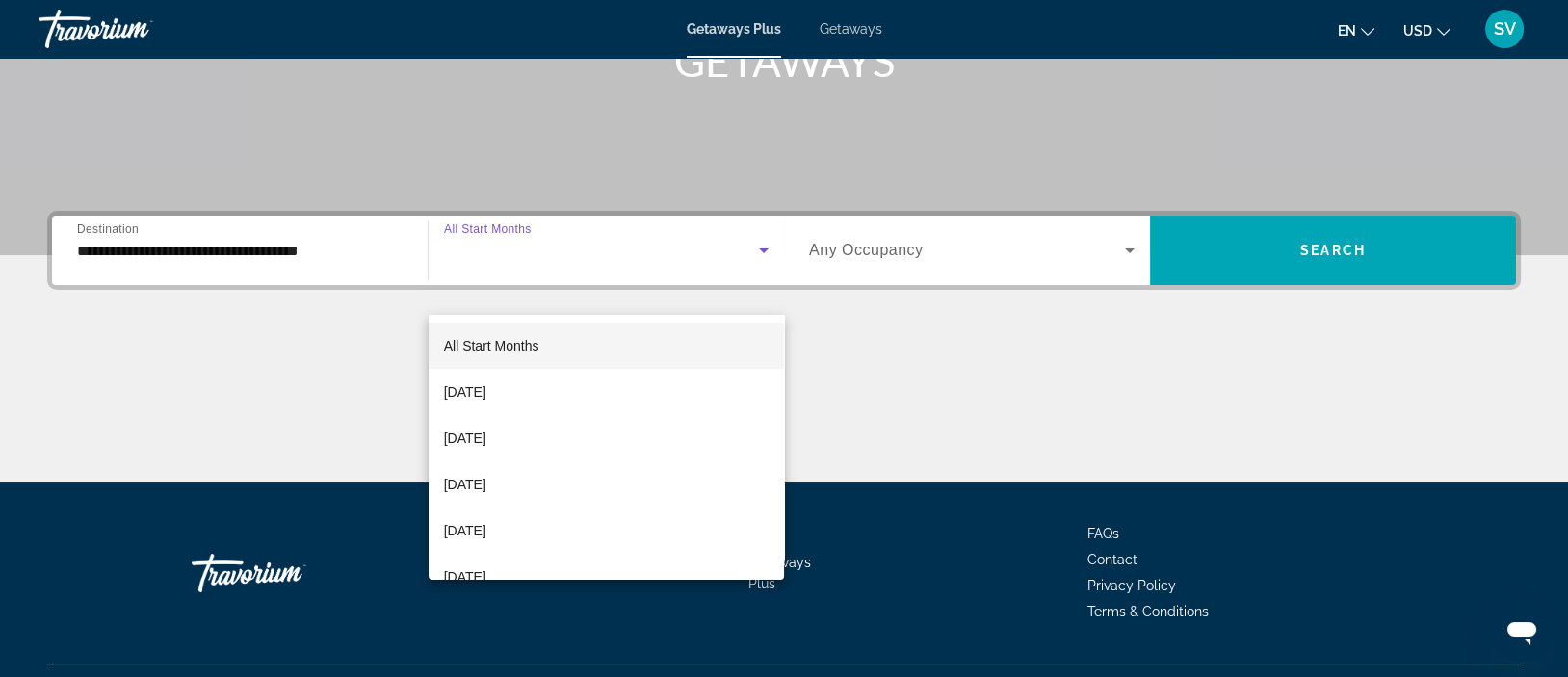
scroll to position [362, 0]
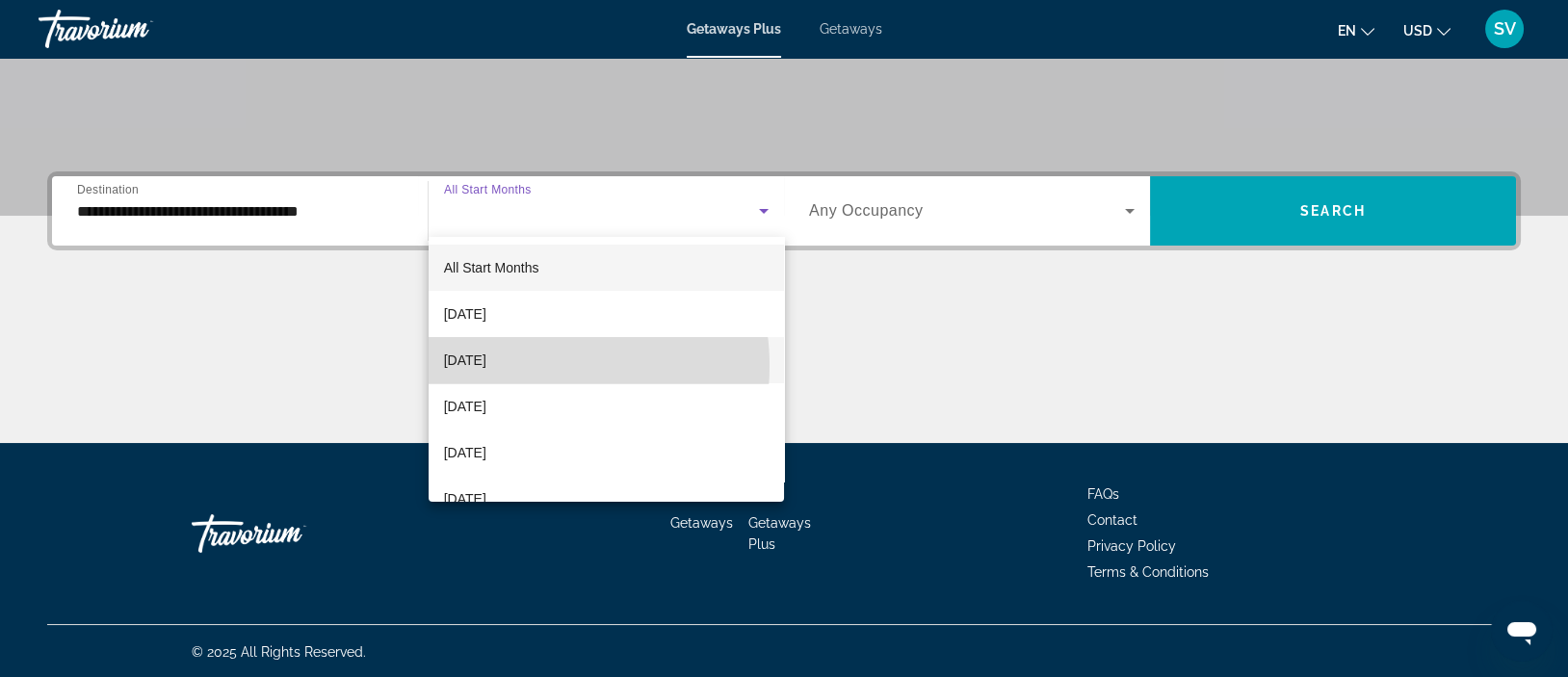
click at [486, 366] on span "[DATE]" at bounding box center [465, 360] width 42 height 23
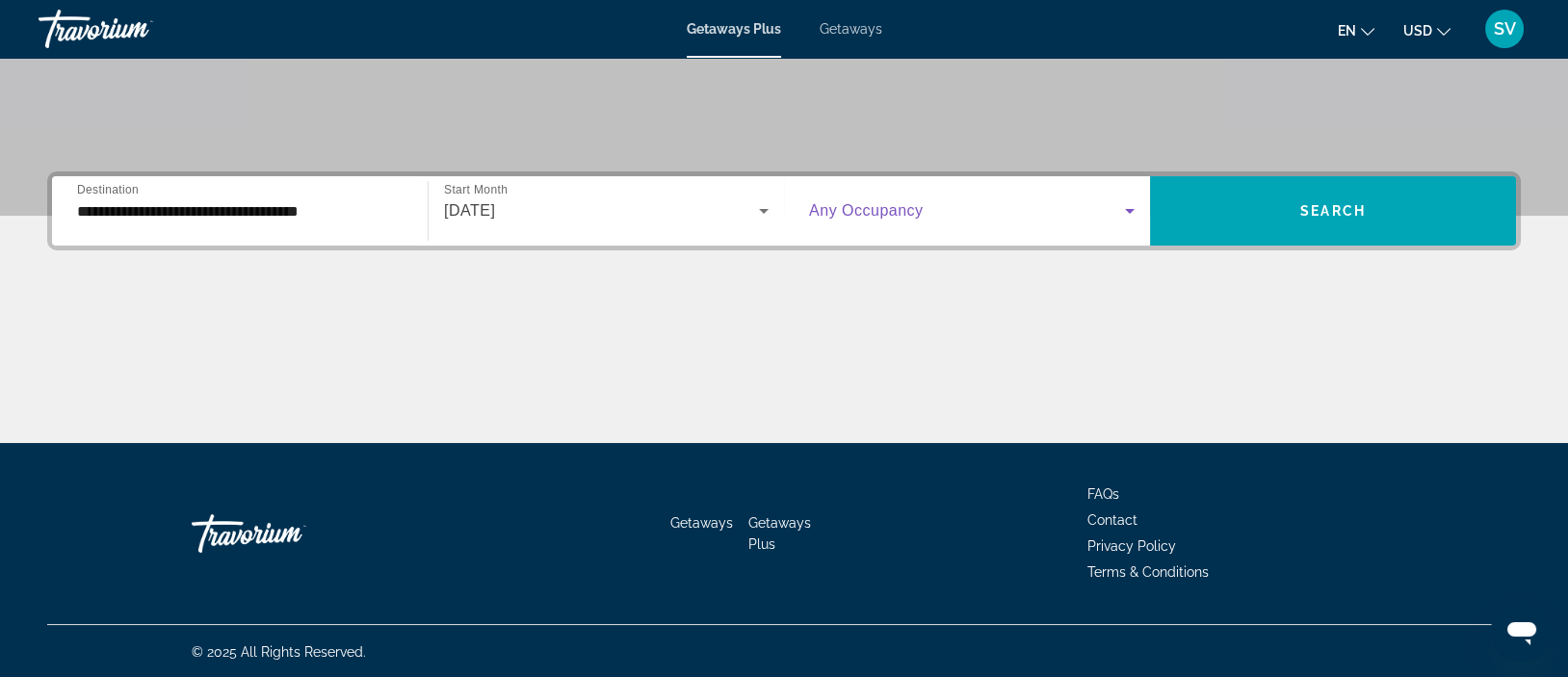
click at [949, 208] on span "Search widget" at bounding box center [967, 211] width 316 height 23
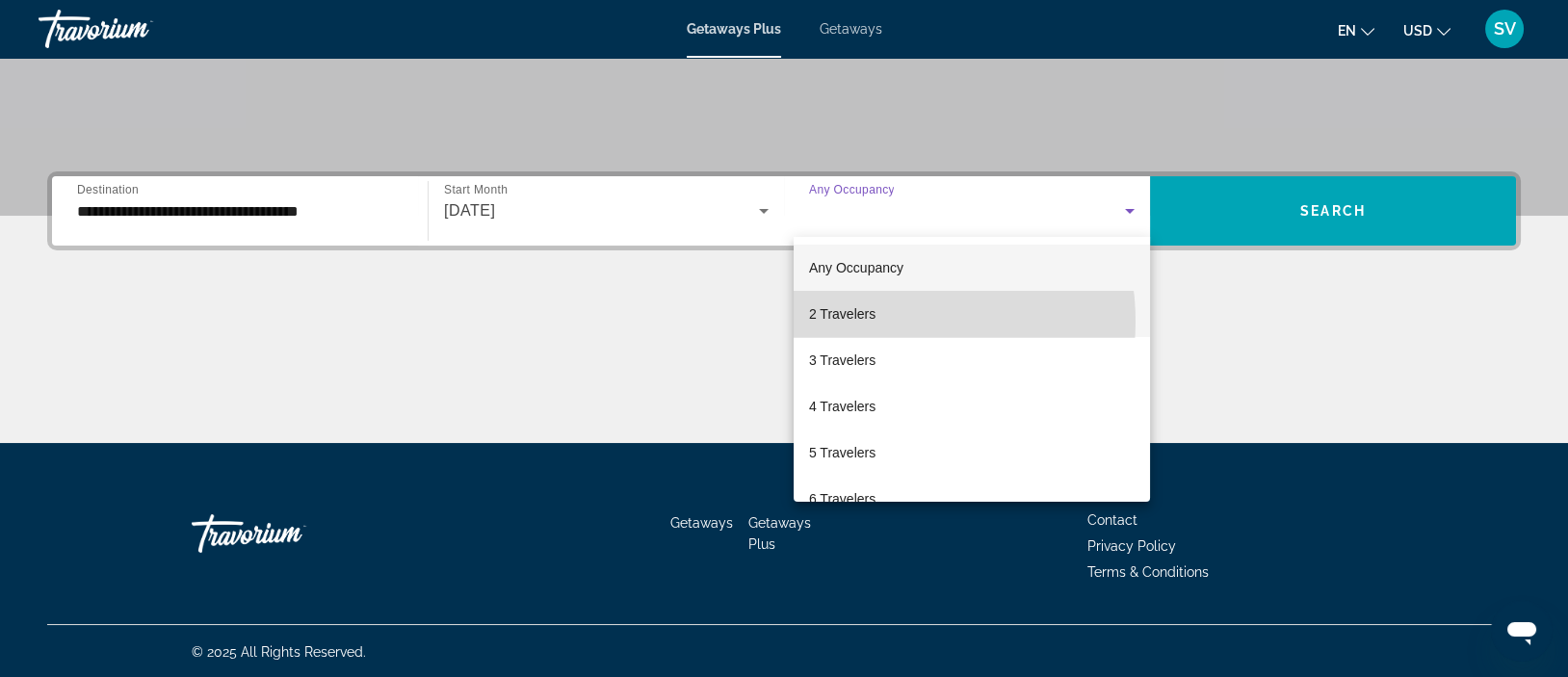
click at [871, 322] on span "2 Travelers" at bounding box center [842, 314] width 66 height 23
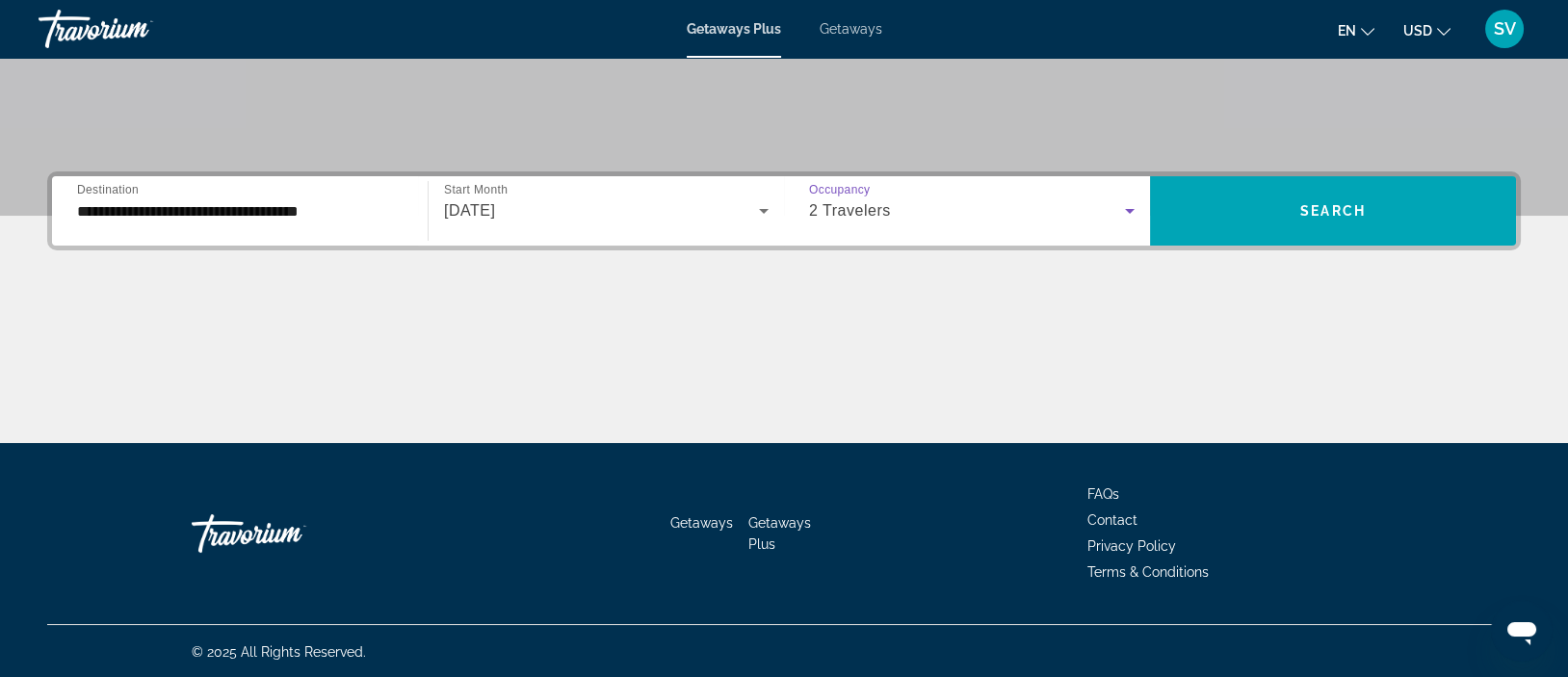
click at [1121, 207] on icon "Search widget" at bounding box center [1130, 211] width 23 height 23
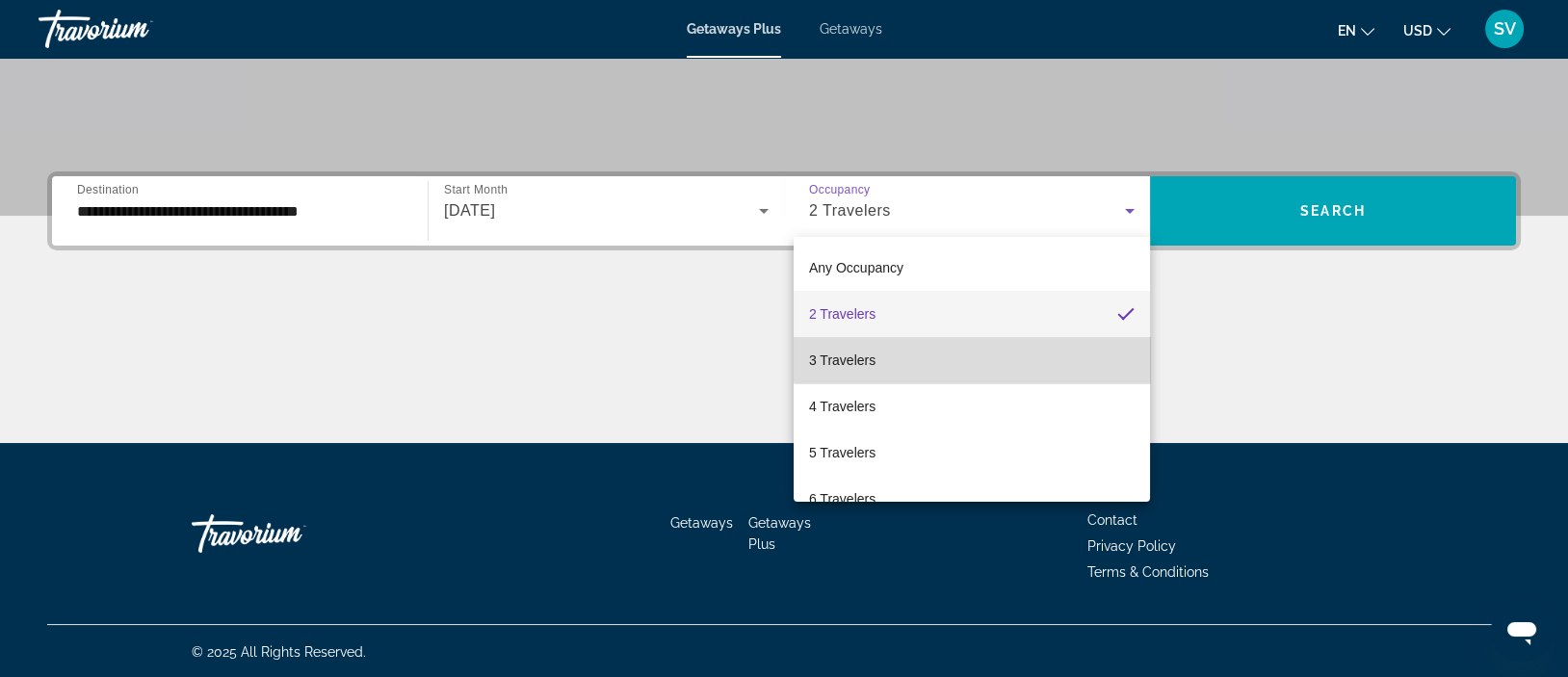
click at [1039, 351] on mat-option "3 Travelers" at bounding box center [972, 360] width 356 height 46
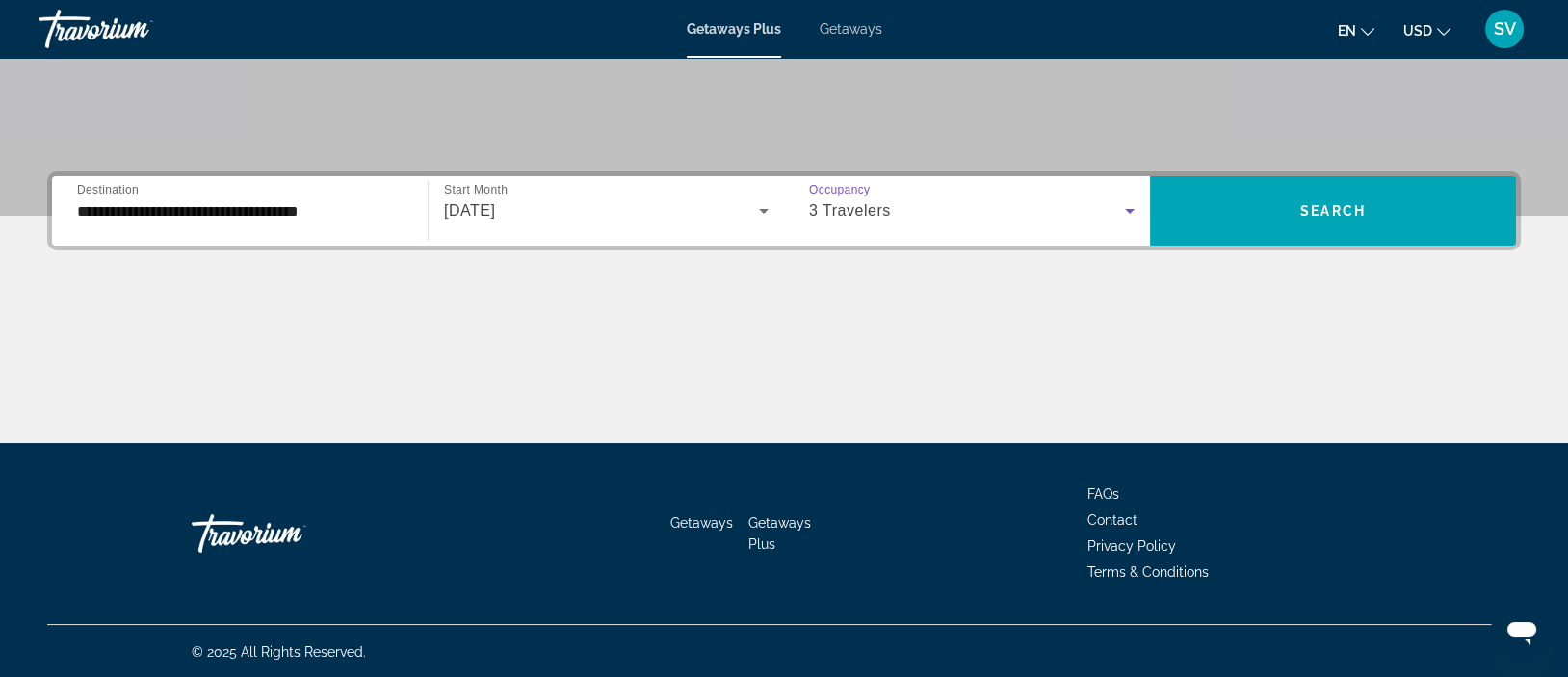
click at [1128, 209] on icon "Search widget" at bounding box center [1130, 211] width 10 height 5
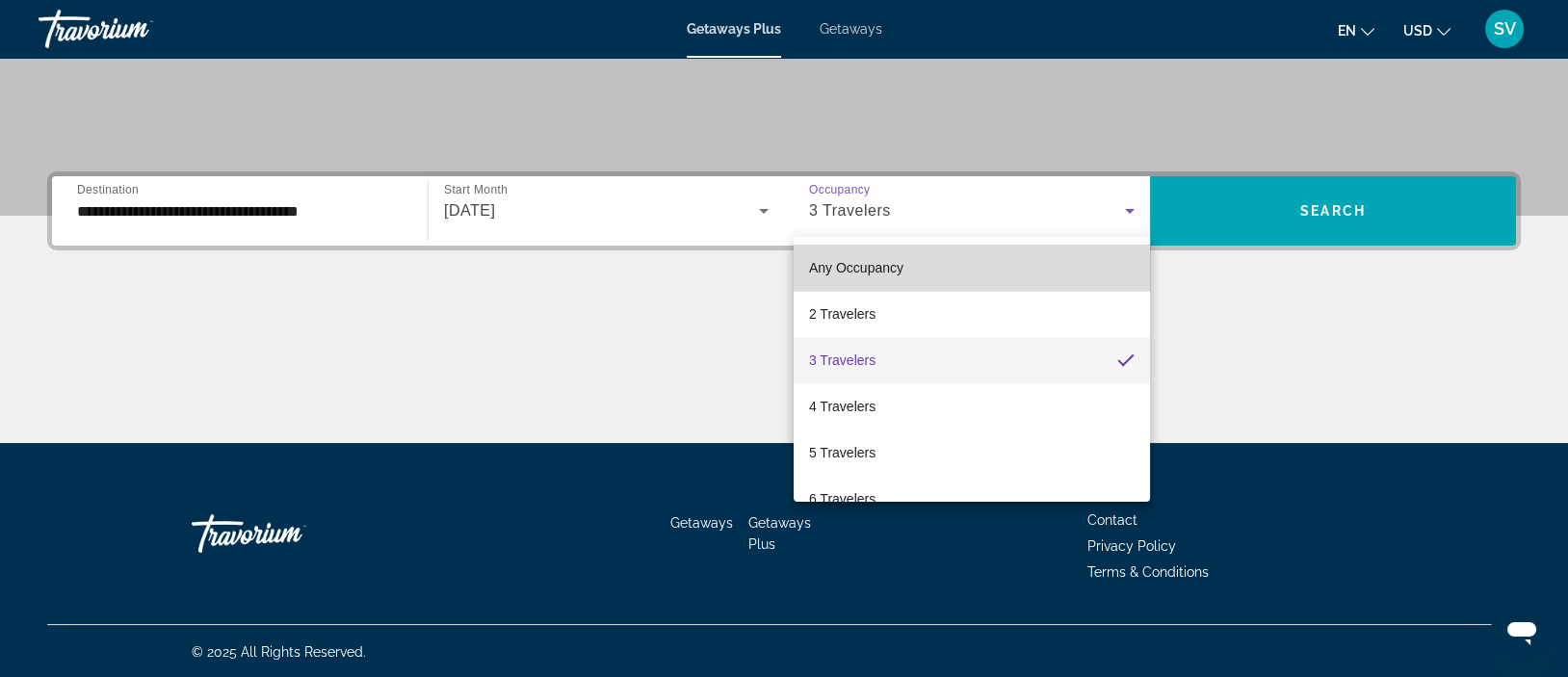
click at [1068, 268] on mat-option "Any Occupancy" at bounding box center [972, 268] width 356 height 46
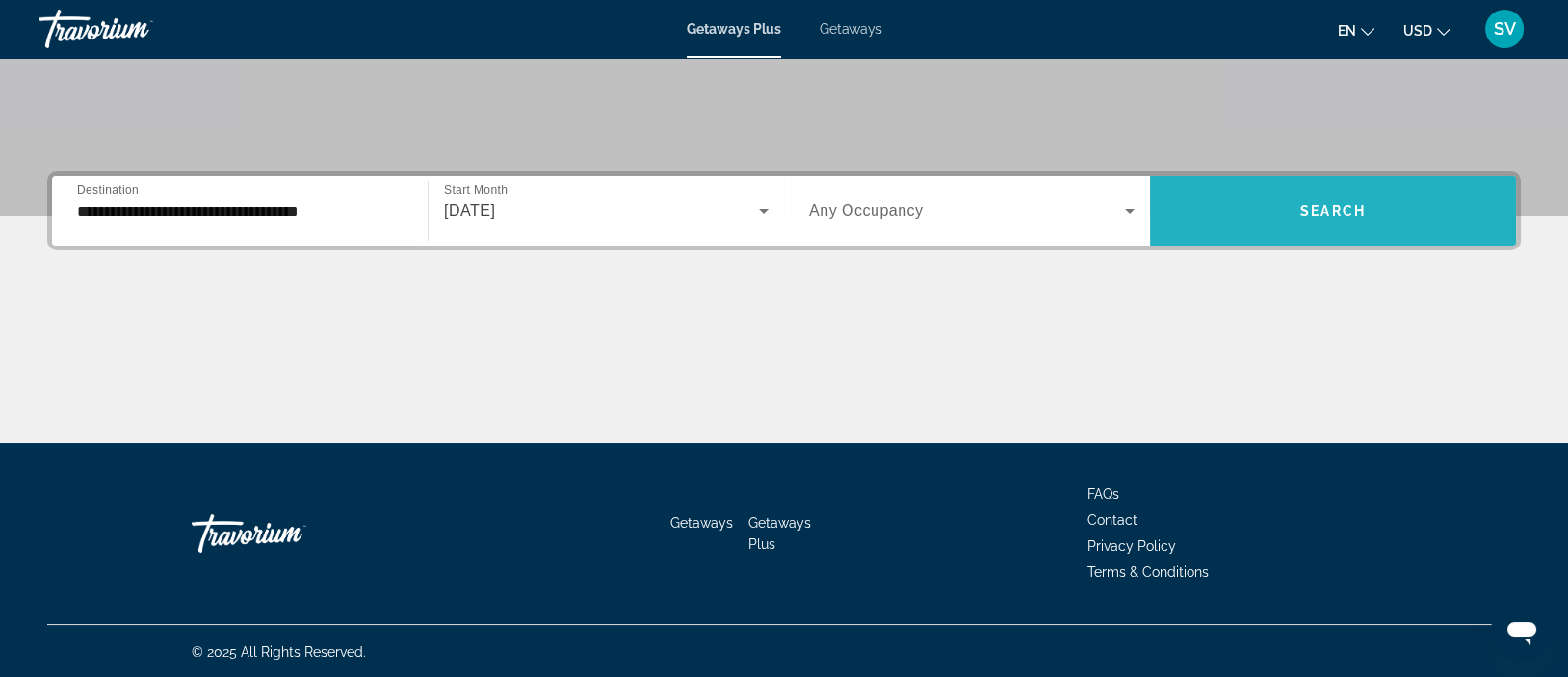
click at [1392, 210] on span "Search widget" at bounding box center [1333, 211] width 366 height 46
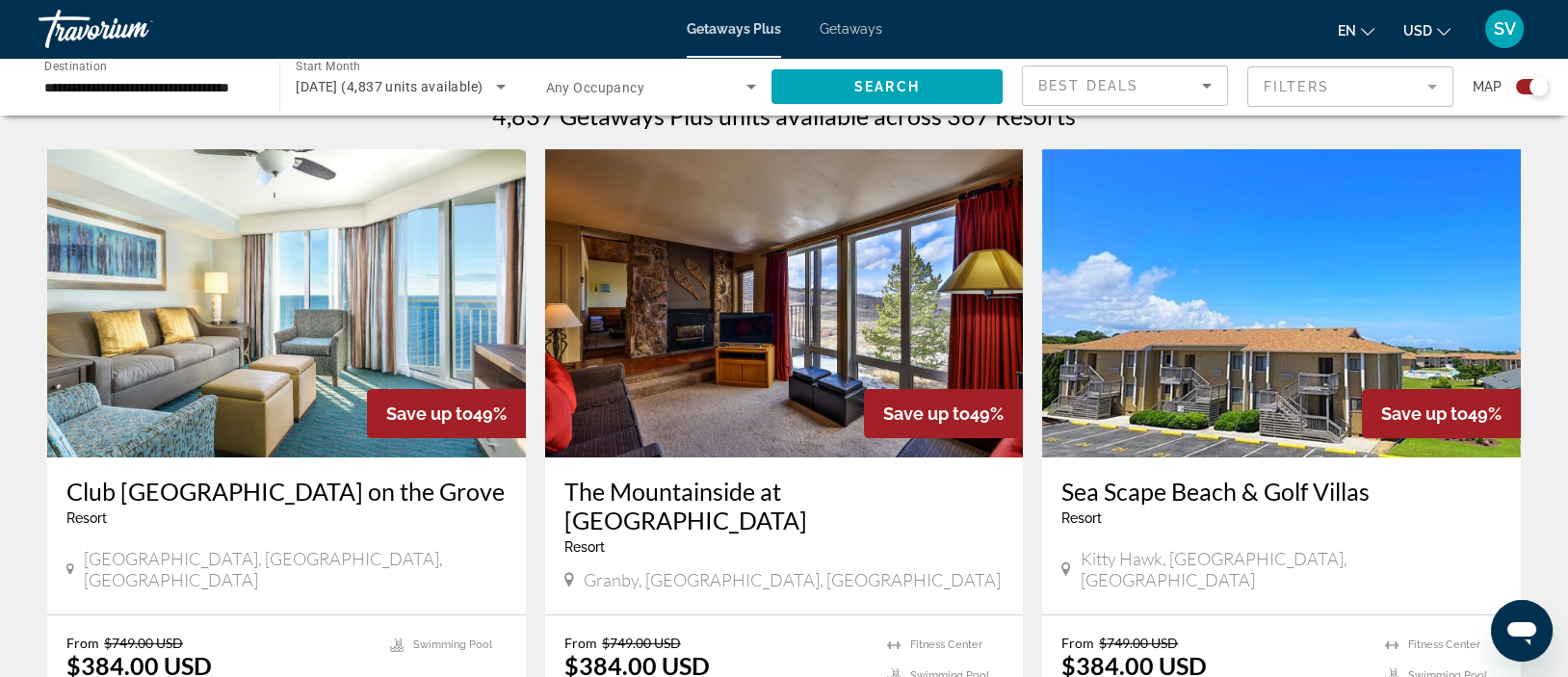
scroll to position [626, 0]
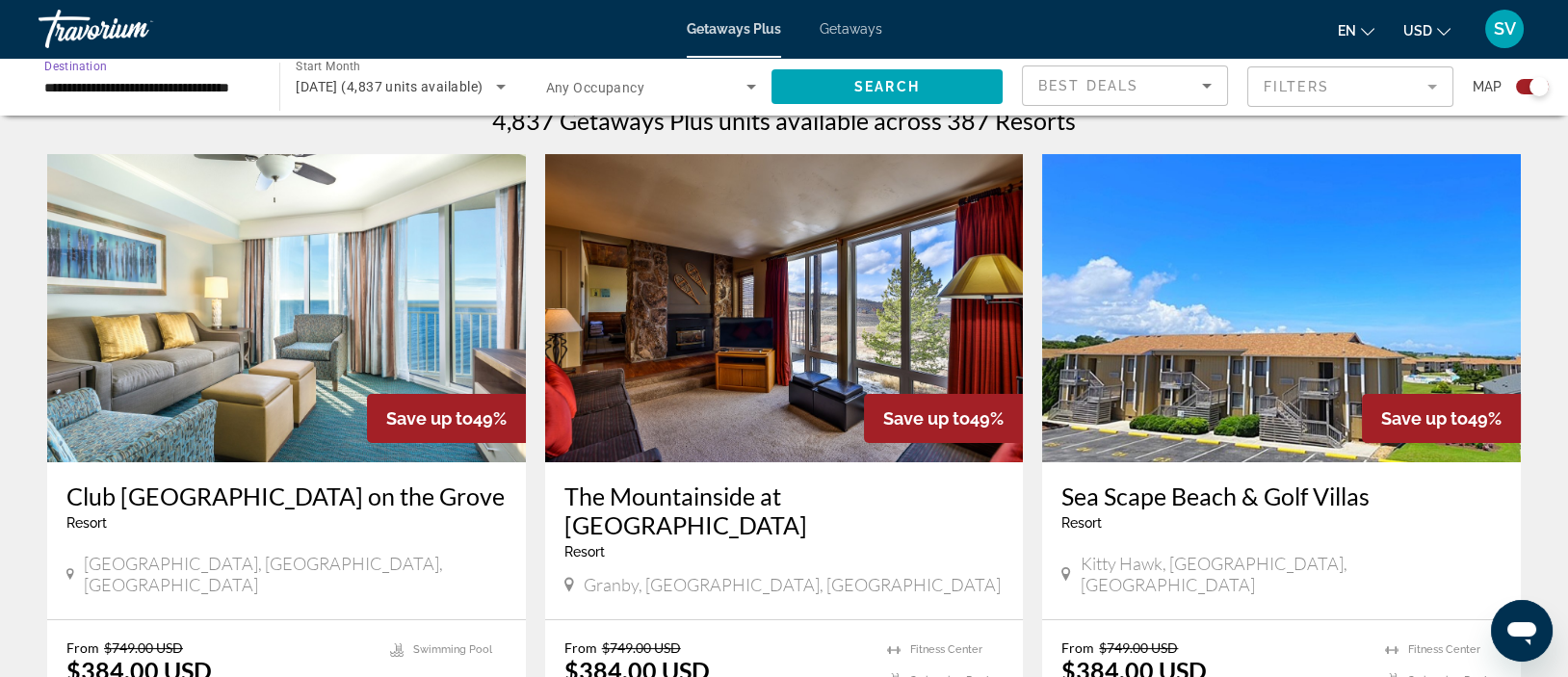
click at [127, 90] on input "**********" at bounding box center [149, 88] width 210 height 23
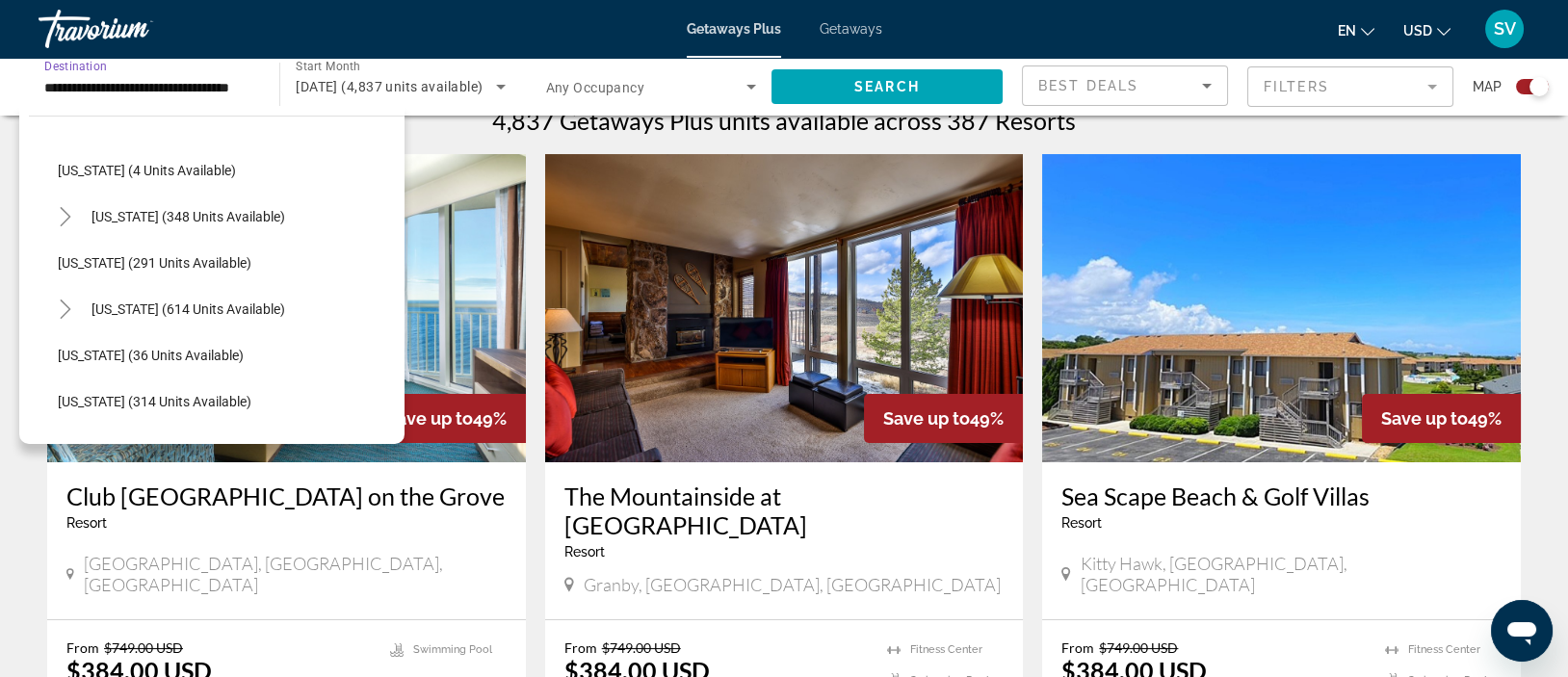
scroll to position [600, 0]
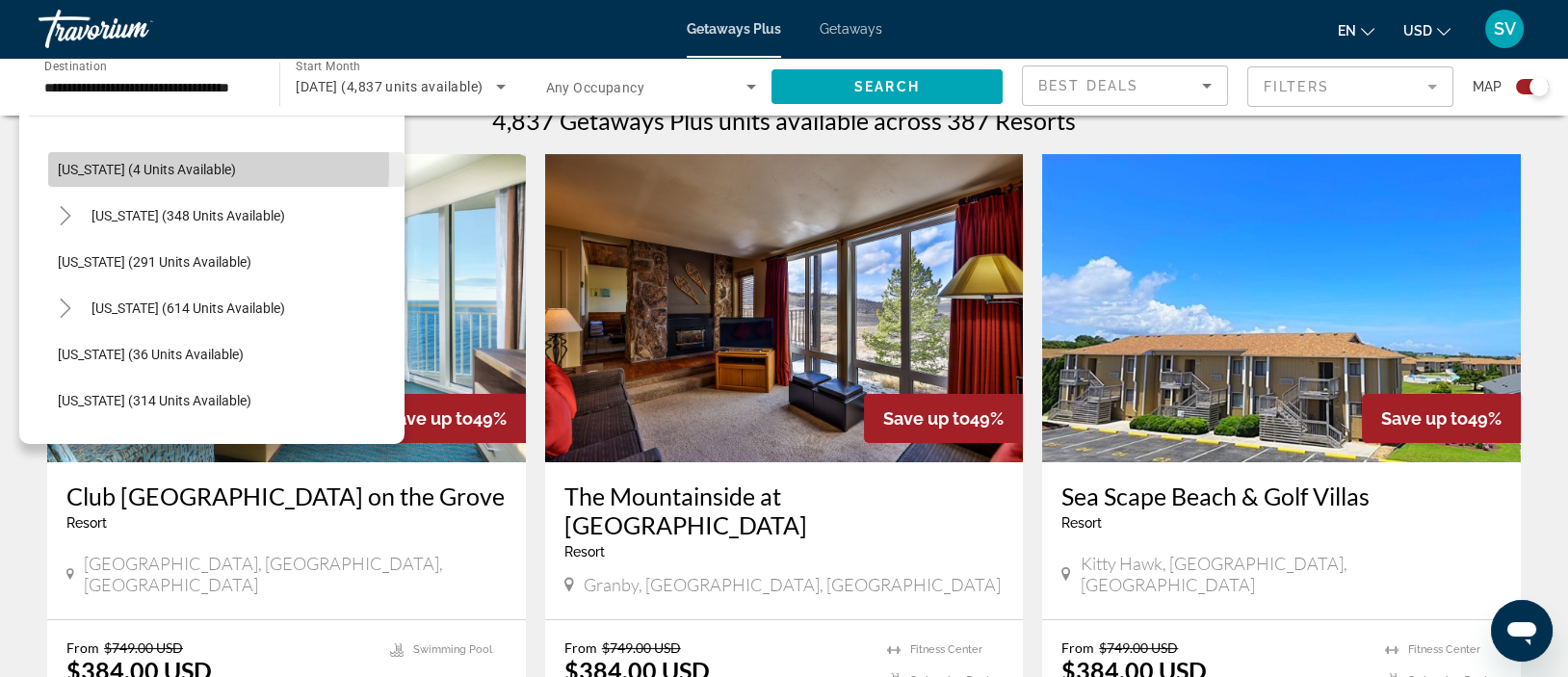
click at [146, 166] on span "[US_STATE] (4 units available)" at bounding box center [146, 169] width 178 height 15
type input "**********"
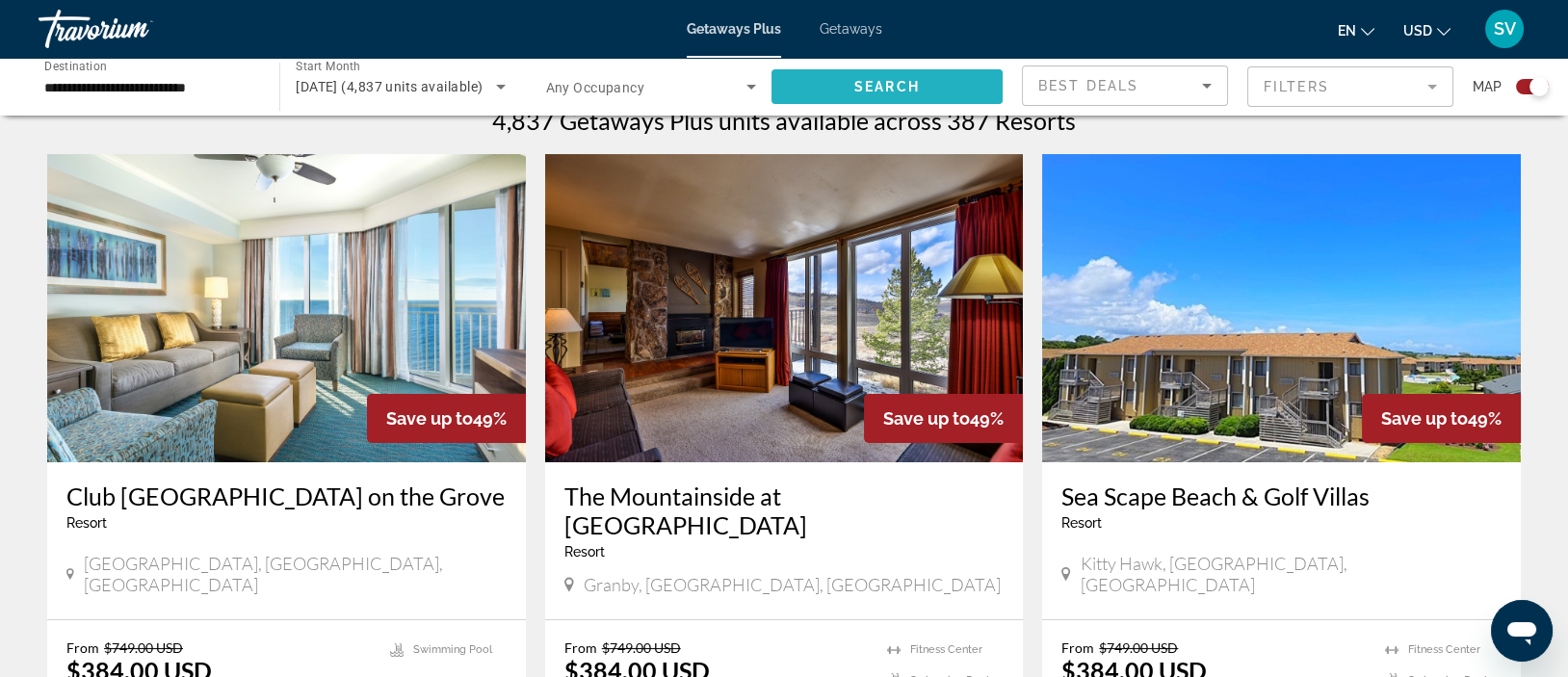
click at [842, 88] on span "Search widget" at bounding box center [887, 87] width 231 height 46
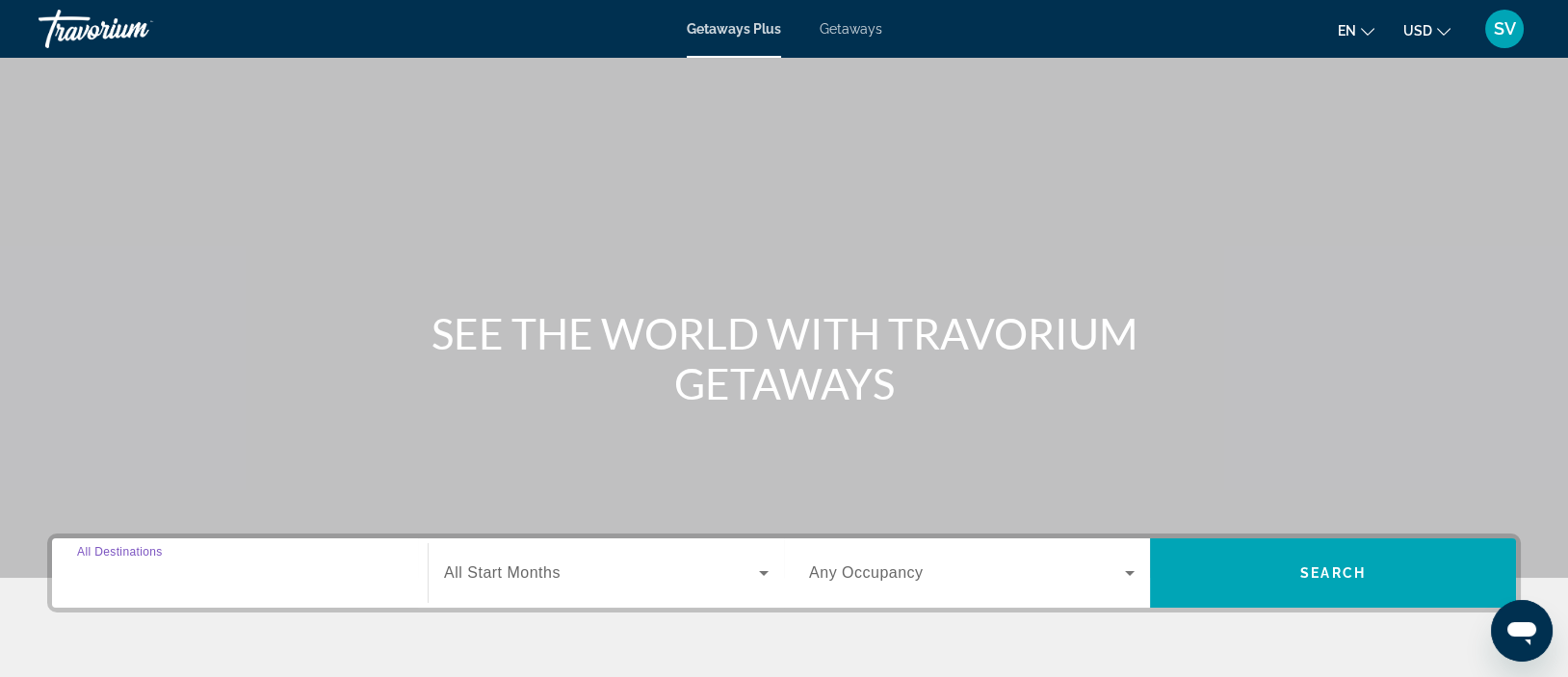
click at [244, 581] on input "Destination All Destinations" at bounding box center [240, 574] width 326 height 23
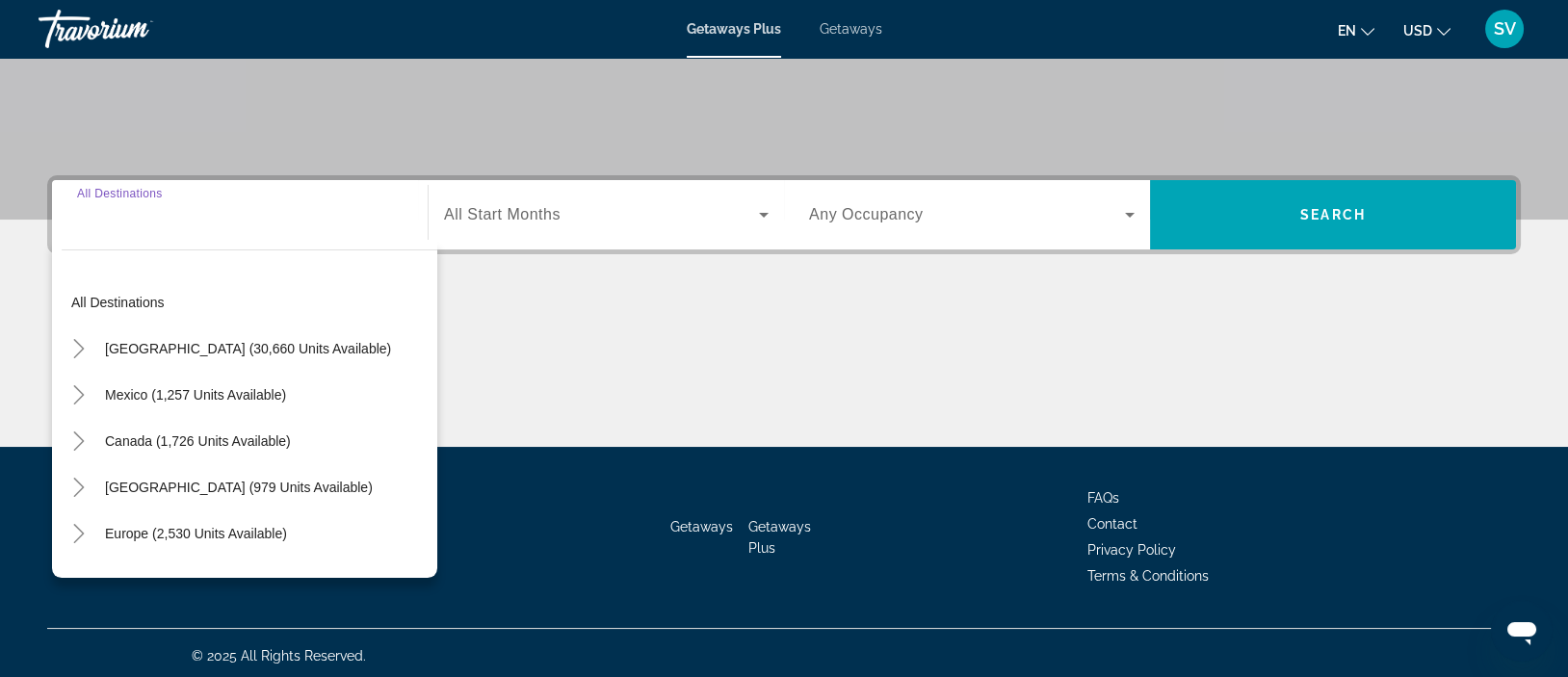
scroll to position [362, 0]
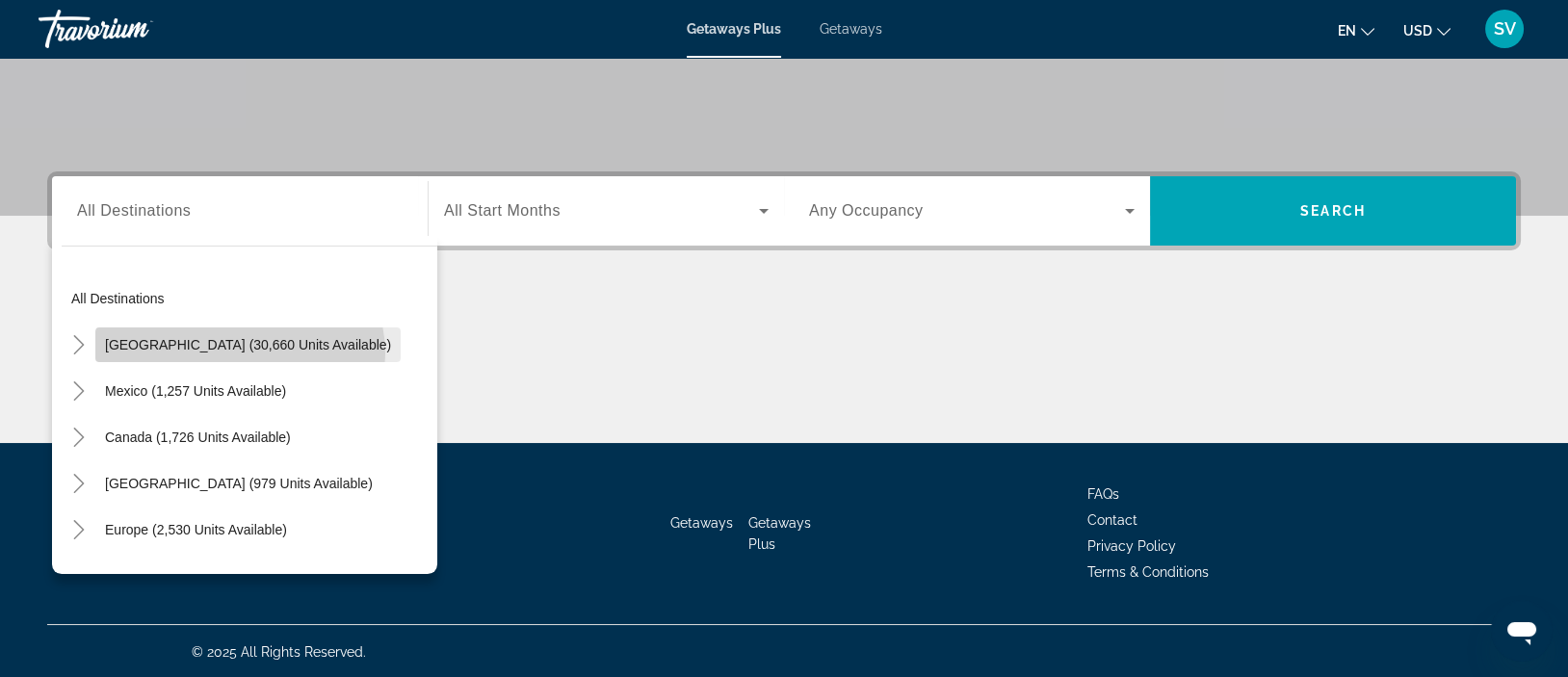
click at [239, 352] on span "Search widget" at bounding box center [248, 345] width 305 height 46
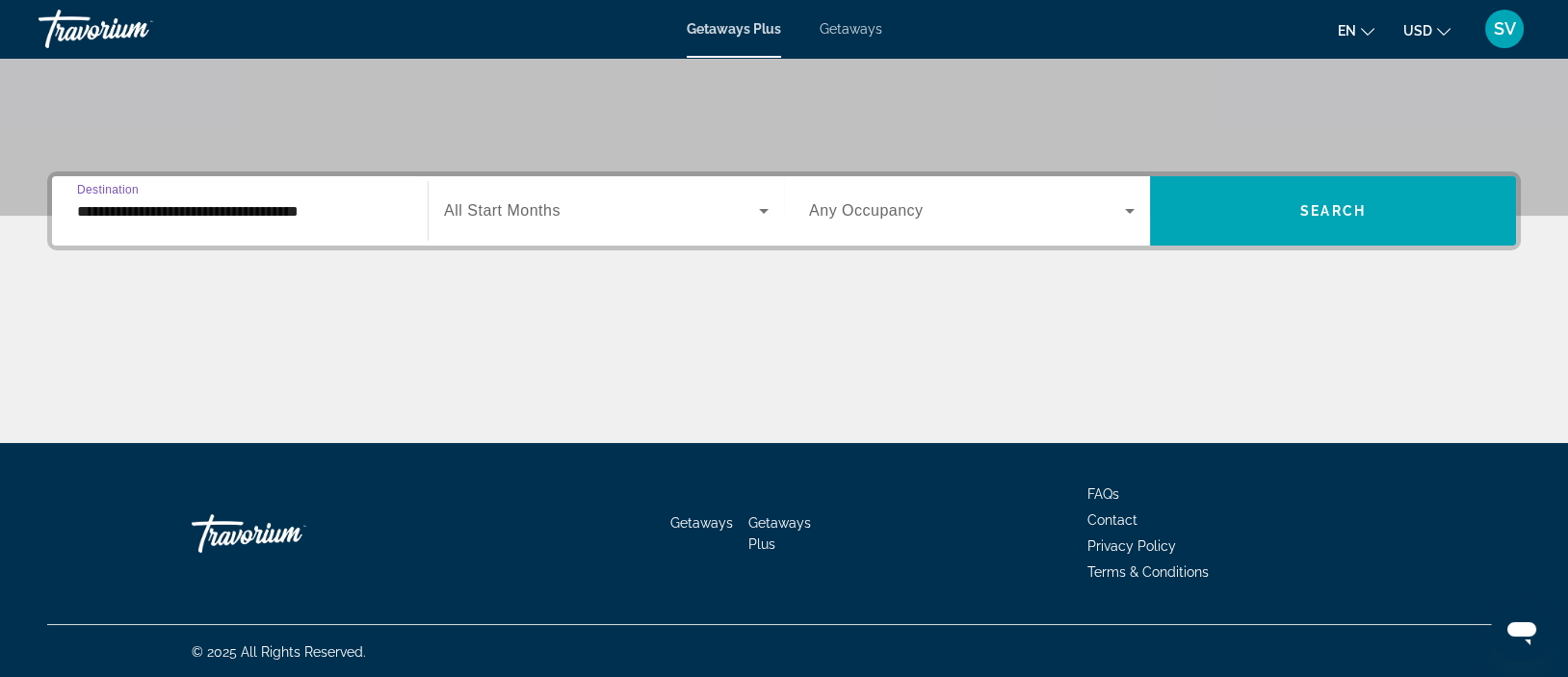
click at [272, 213] on input "**********" at bounding box center [240, 212] width 326 height 23
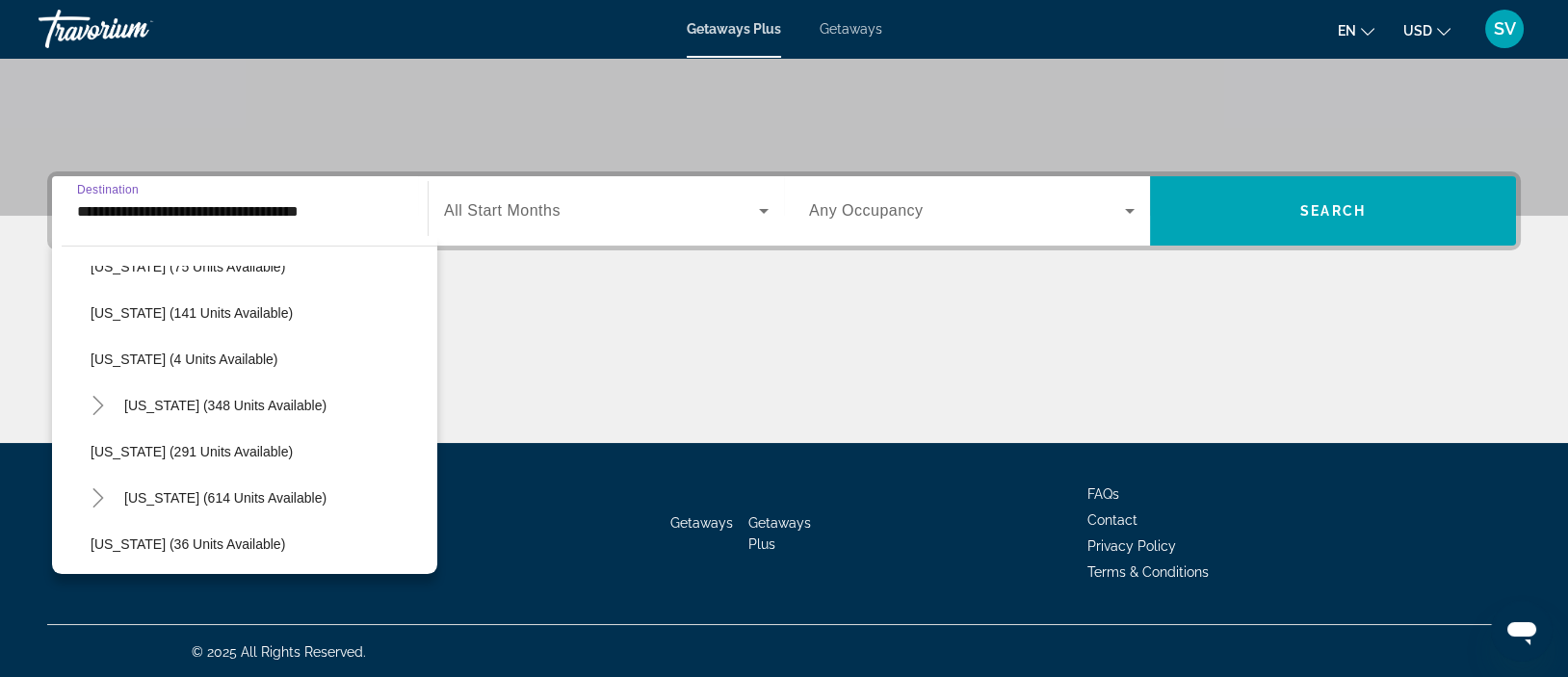
scroll to position [542, 0]
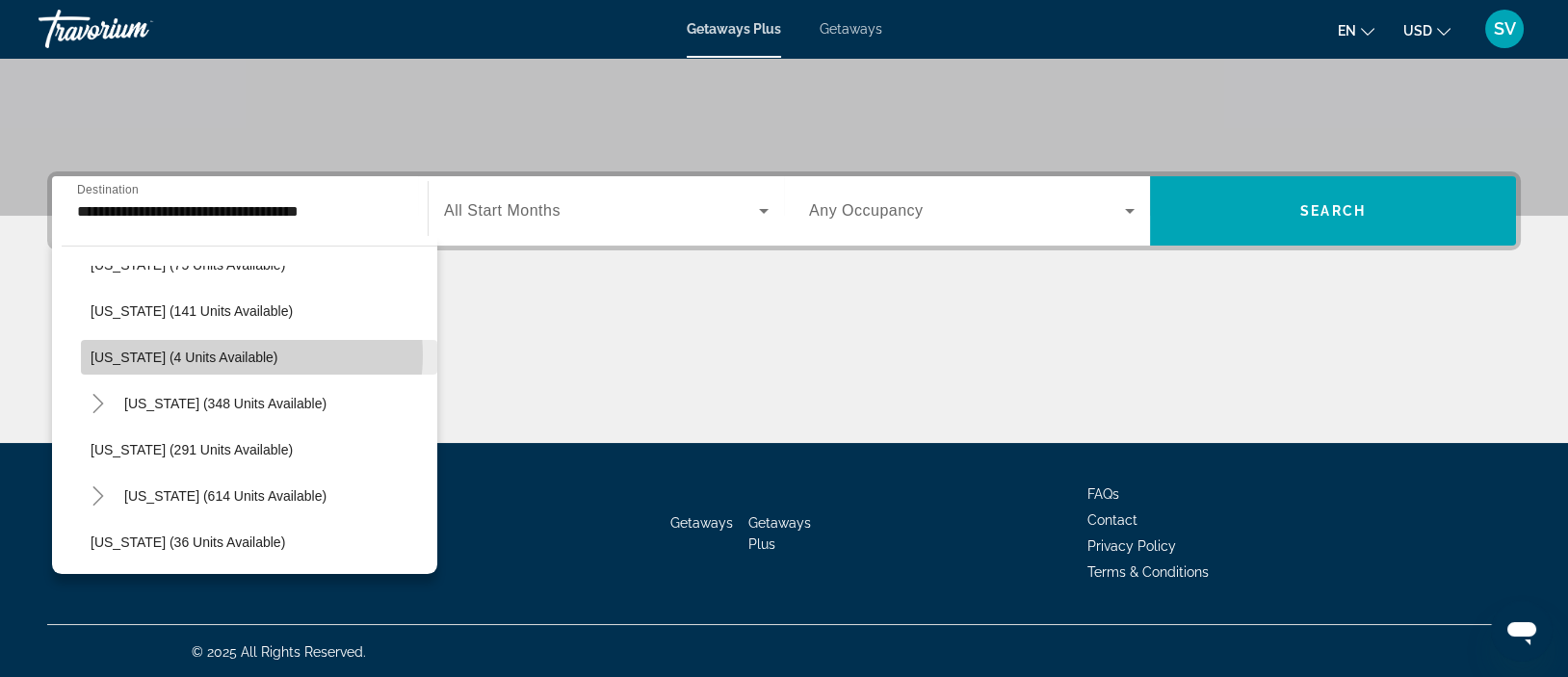
click at [241, 353] on span "[US_STATE] (4 units available)" at bounding box center [184, 357] width 188 height 15
type input "**********"
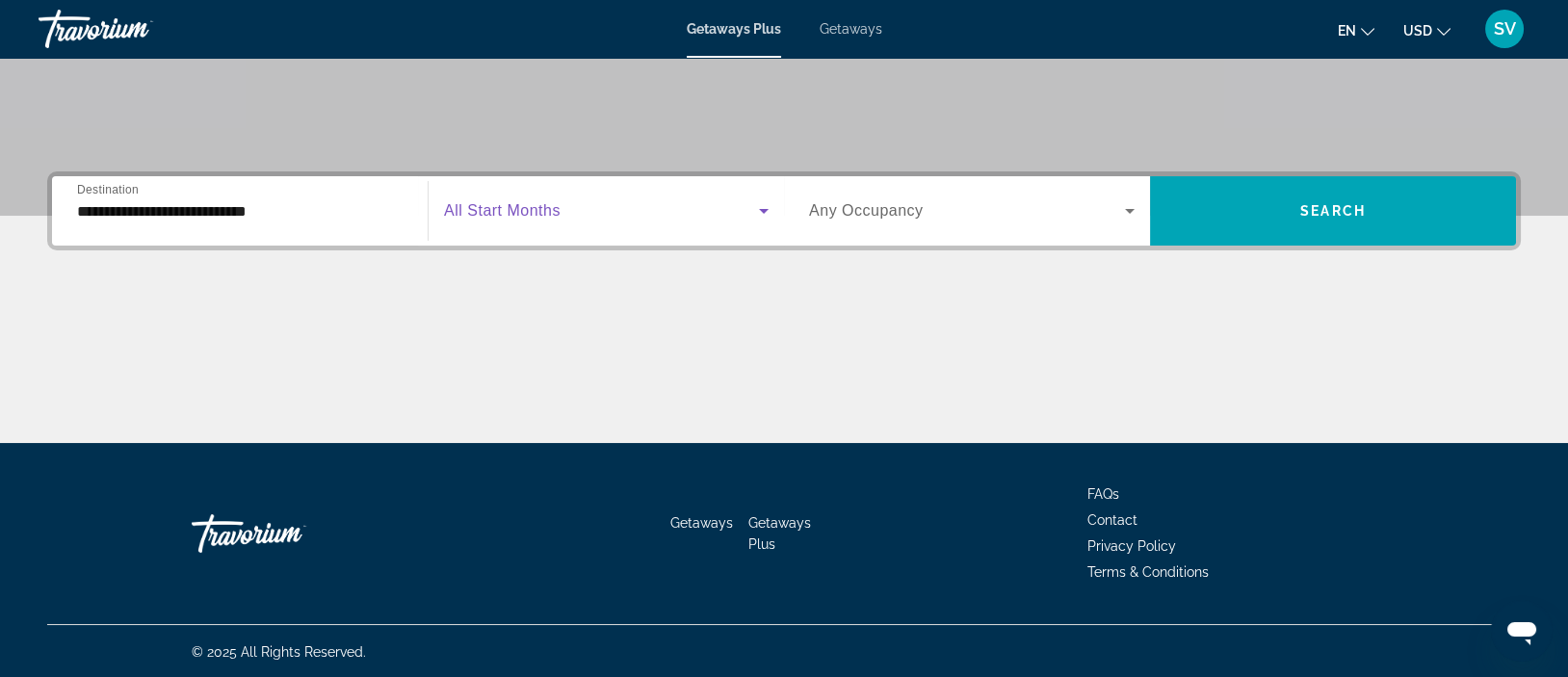
click at [765, 204] on icon "Search widget" at bounding box center [764, 211] width 23 height 23
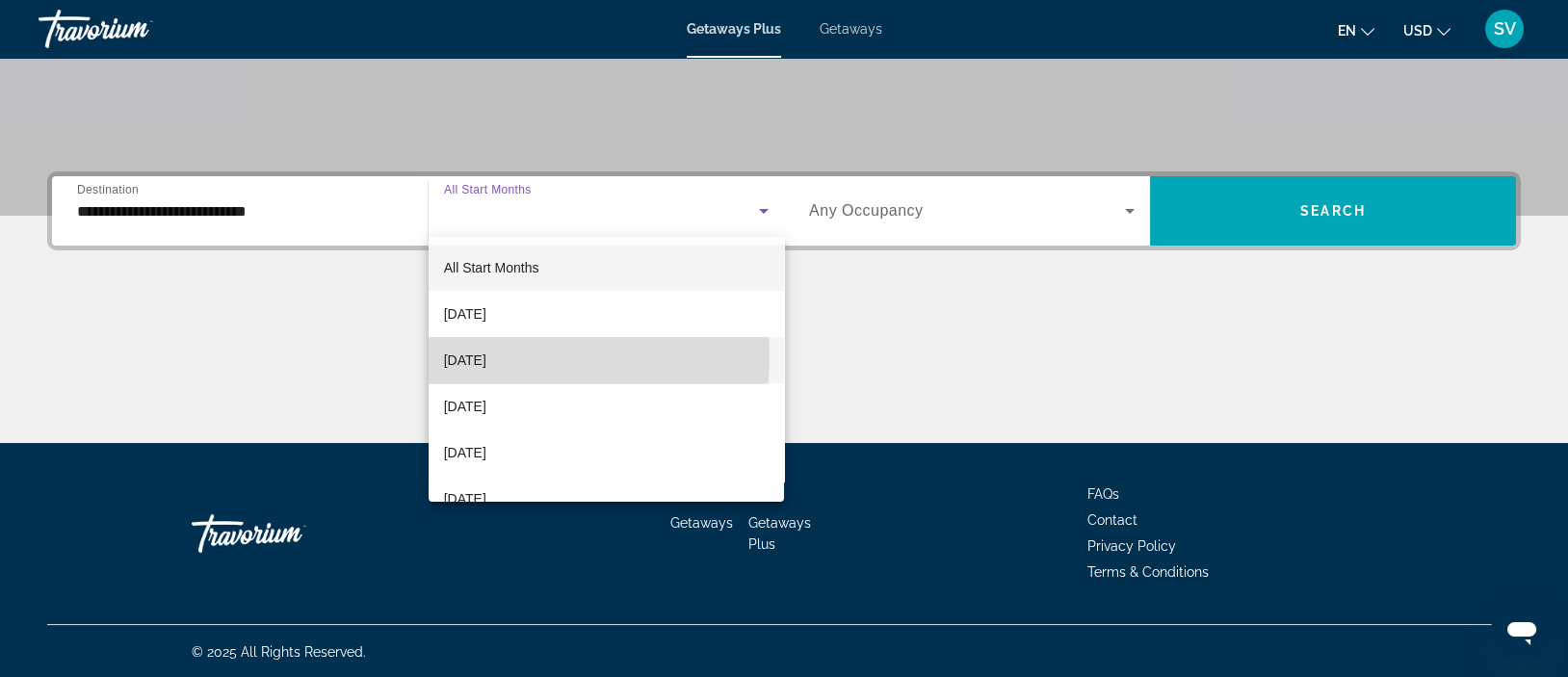
click at [486, 357] on span "[DATE]" at bounding box center [465, 360] width 42 height 23
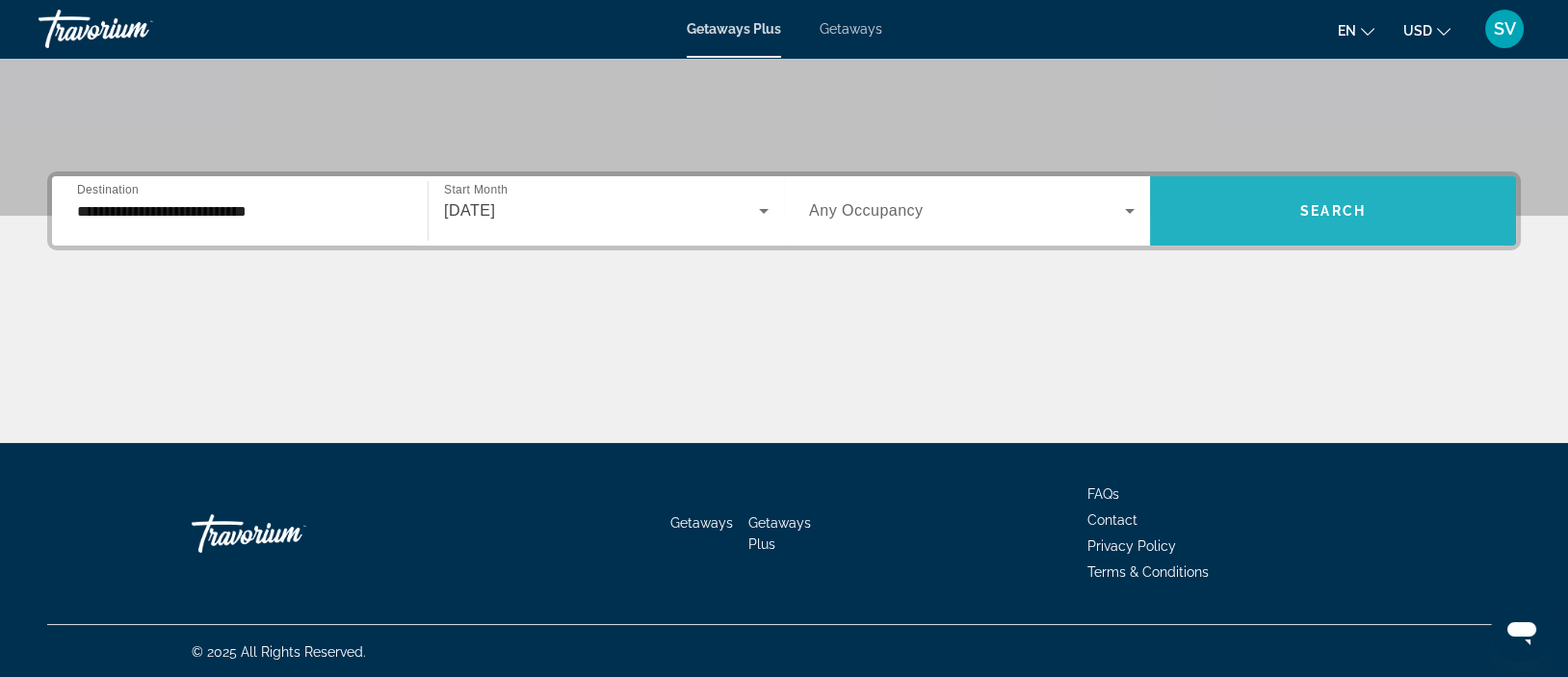
click at [1268, 198] on span "Search widget" at bounding box center [1333, 211] width 366 height 46
